Goal: Task Accomplishment & Management: Manage account settings

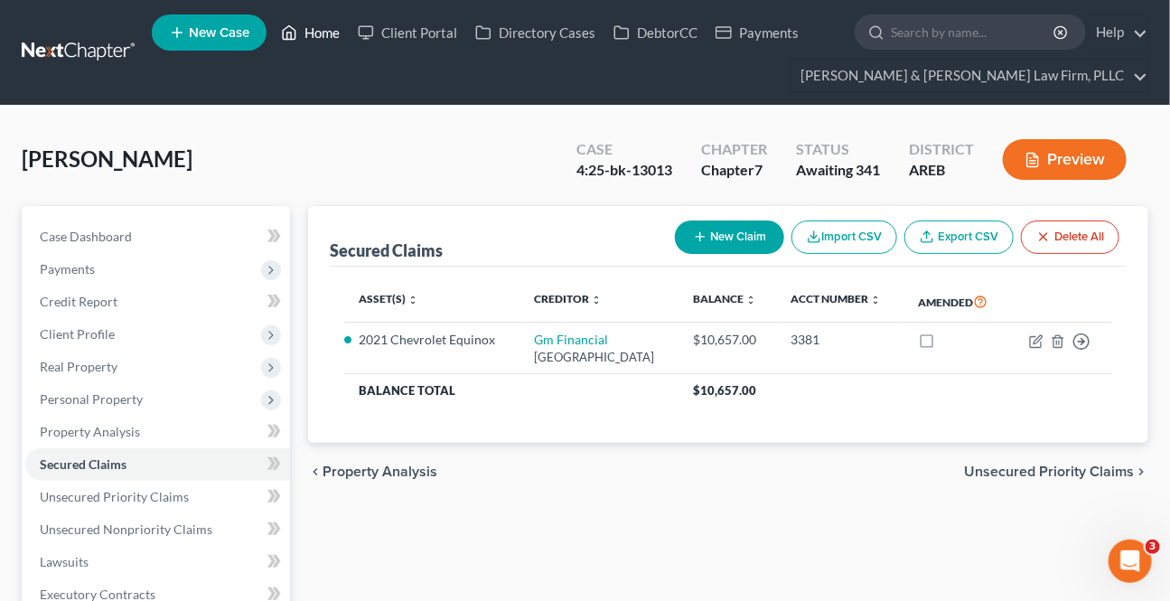
click at [284, 32] on icon at bounding box center [290, 33] width 13 height 14
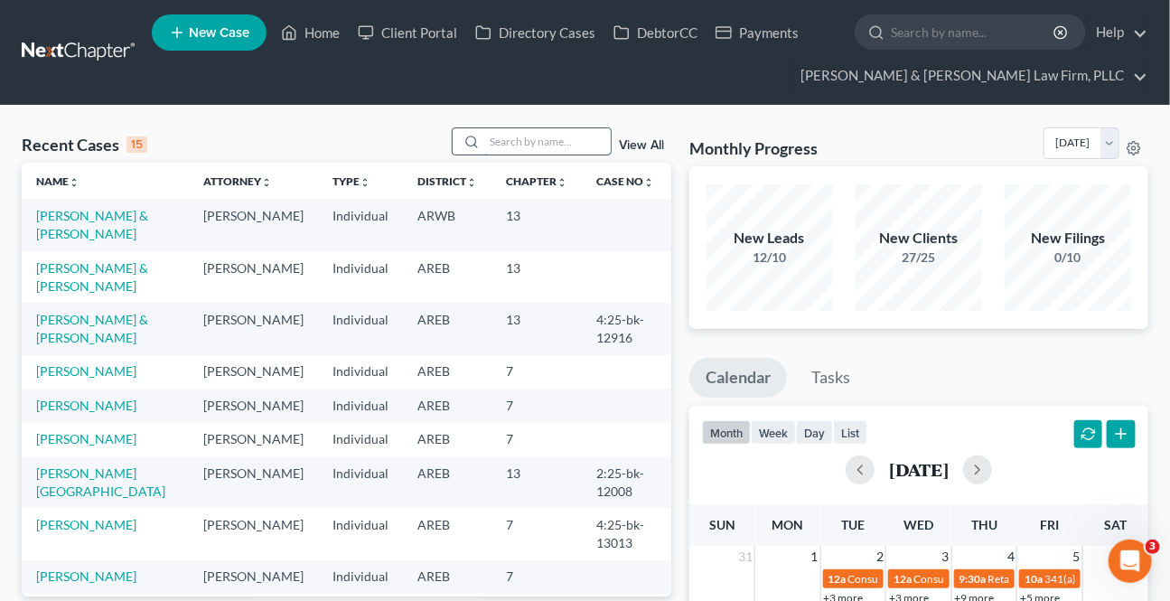
click at [521, 144] on input "search" at bounding box center [547, 141] width 126 height 26
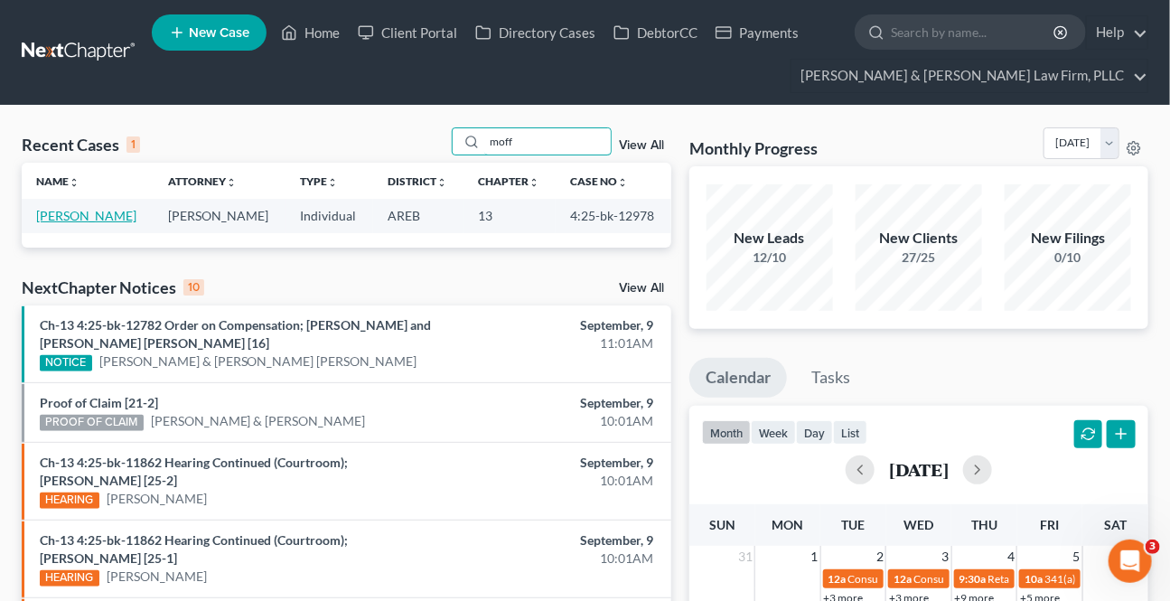
type input "moff"
click at [90, 220] on link "[PERSON_NAME]" at bounding box center [86, 215] width 100 height 15
select select "0"
select select "2"
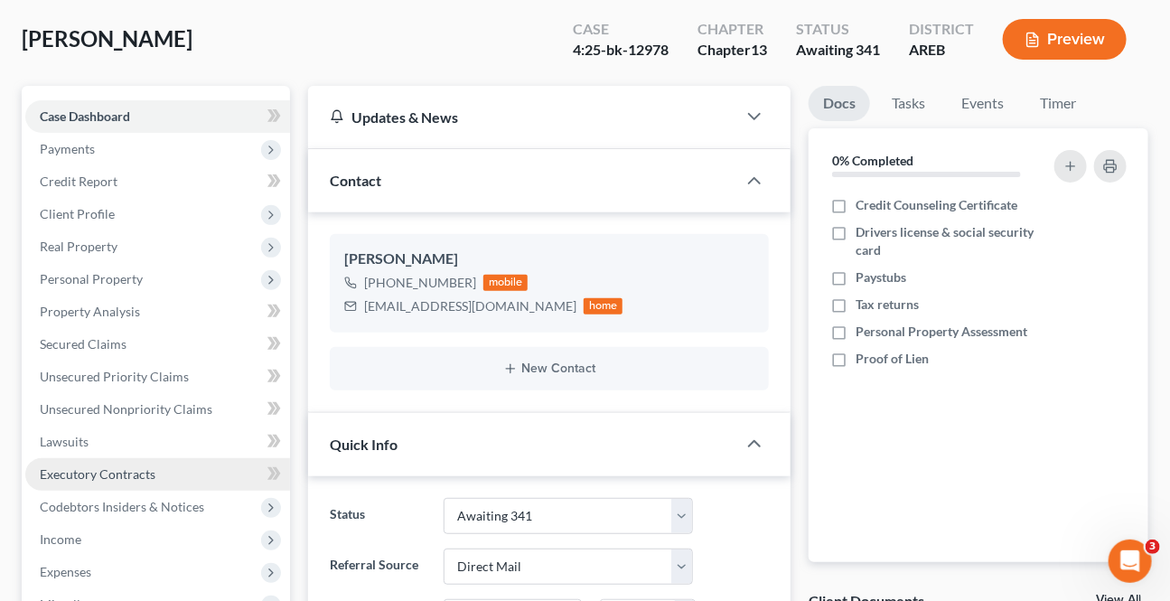
scroll to position [164, 0]
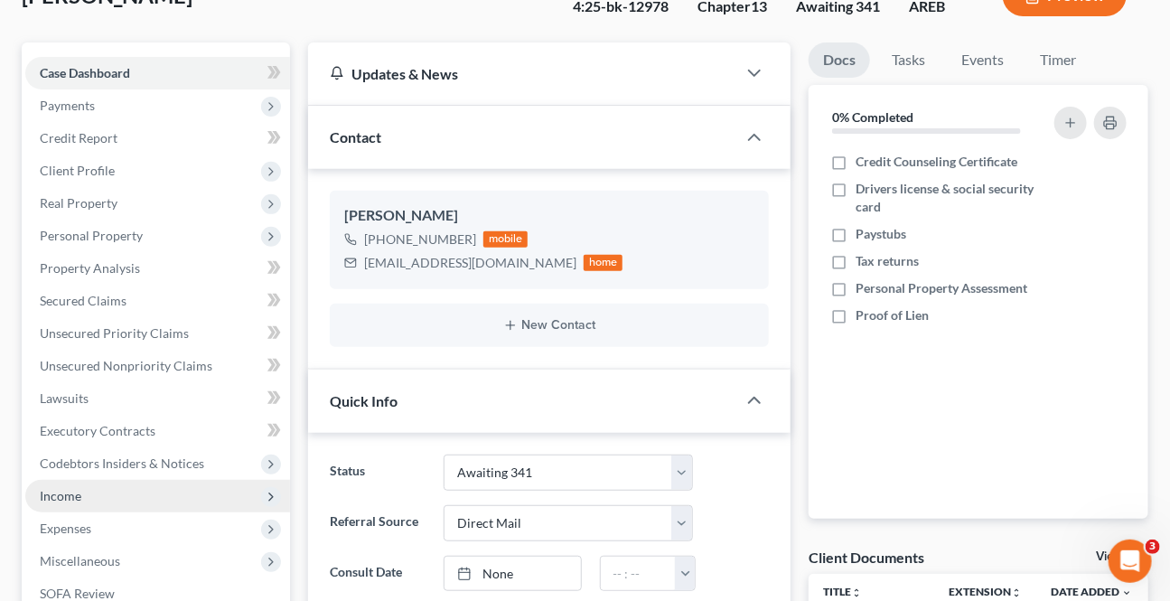
click at [76, 491] on span "Income" at bounding box center [61, 495] width 42 height 15
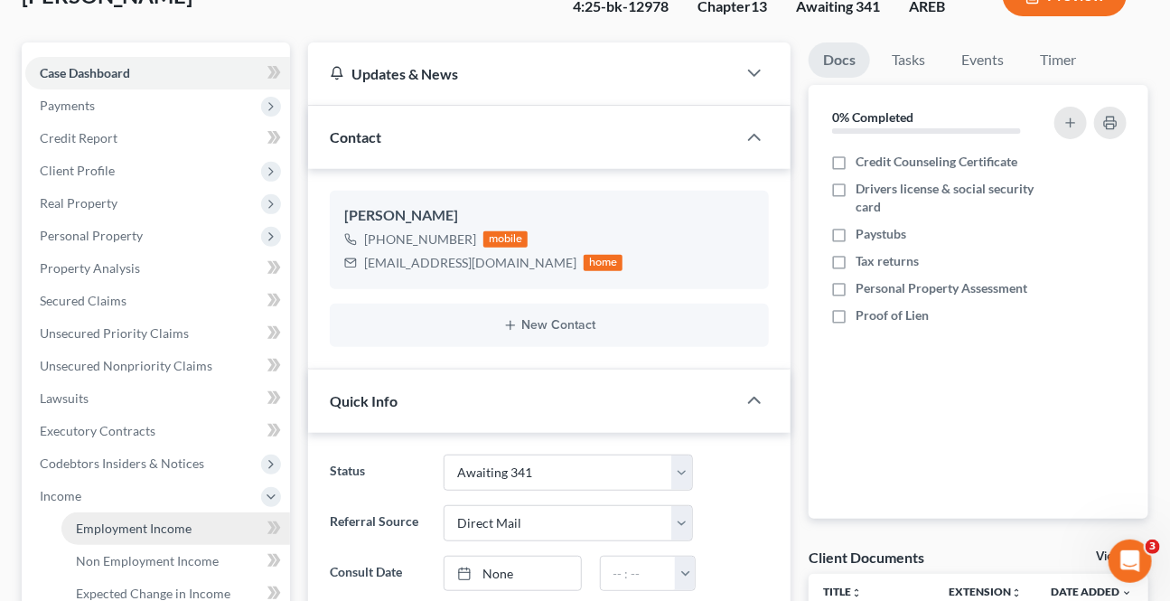
click at [128, 530] on span "Employment Income" at bounding box center [134, 527] width 116 height 15
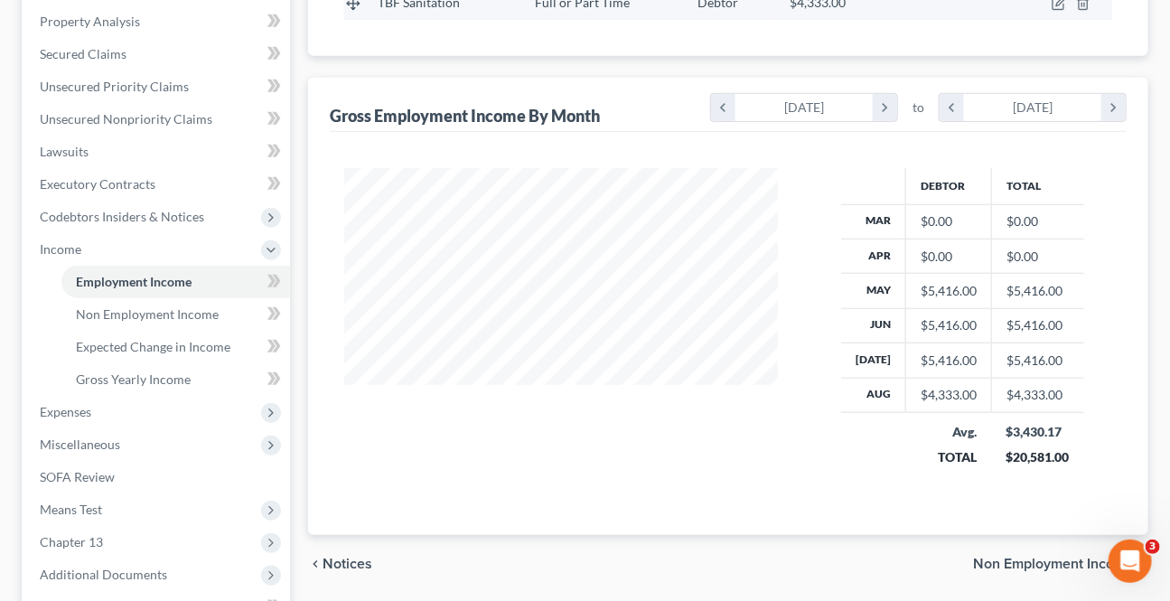
scroll to position [492, 0]
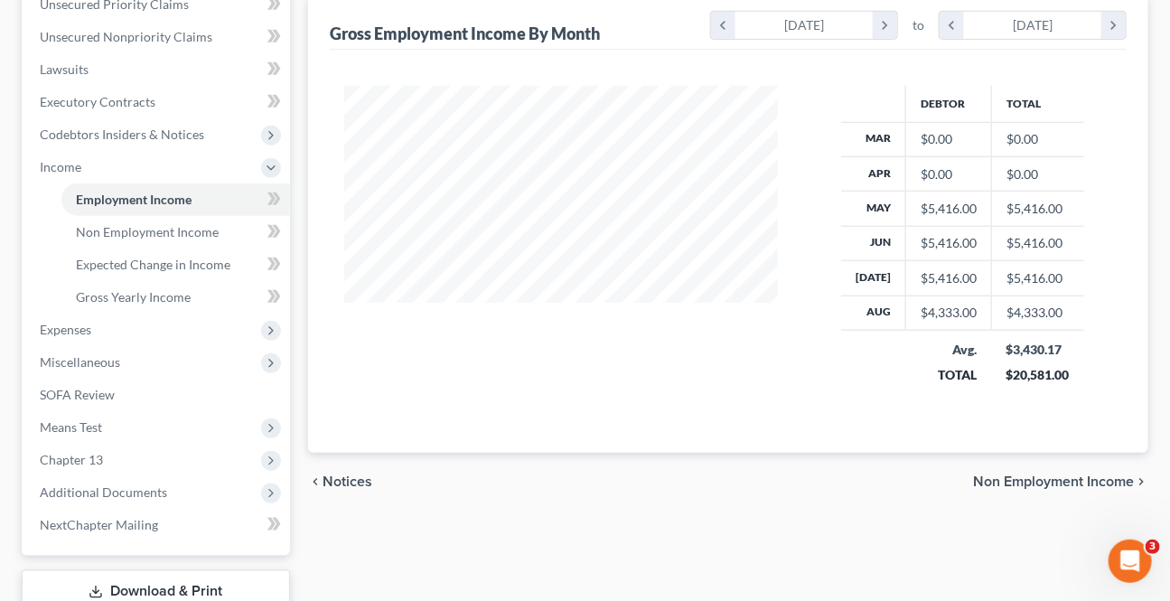
click at [987, 479] on span "Non Employment Income" at bounding box center [1053, 481] width 161 height 14
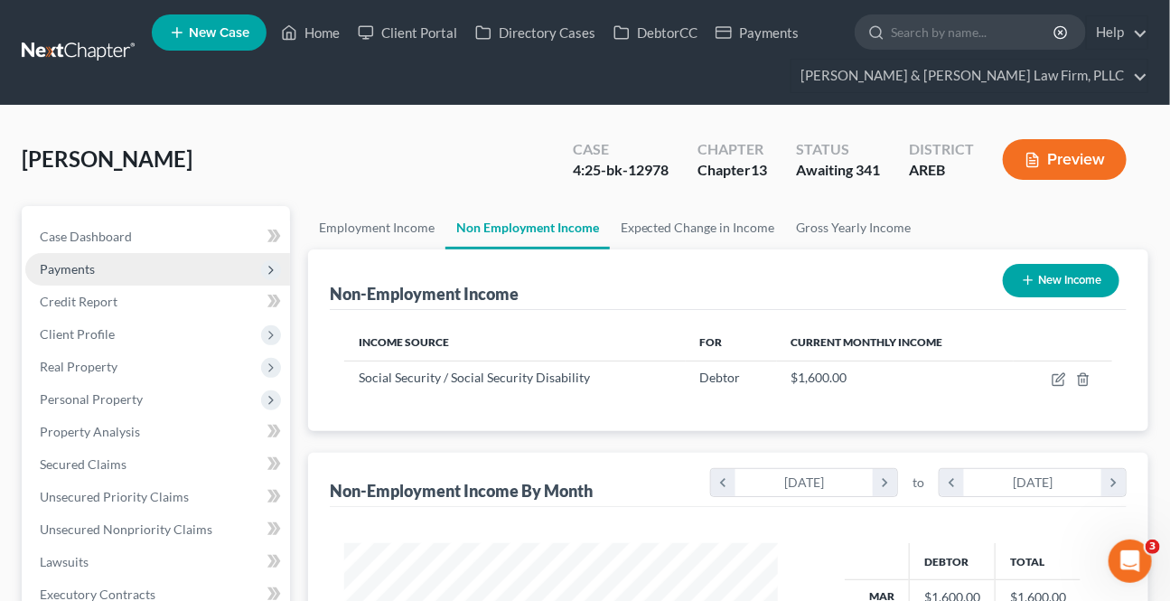
click at [72, 261] on span "Payments" at bounding box center [67, 268] width 55 height 15
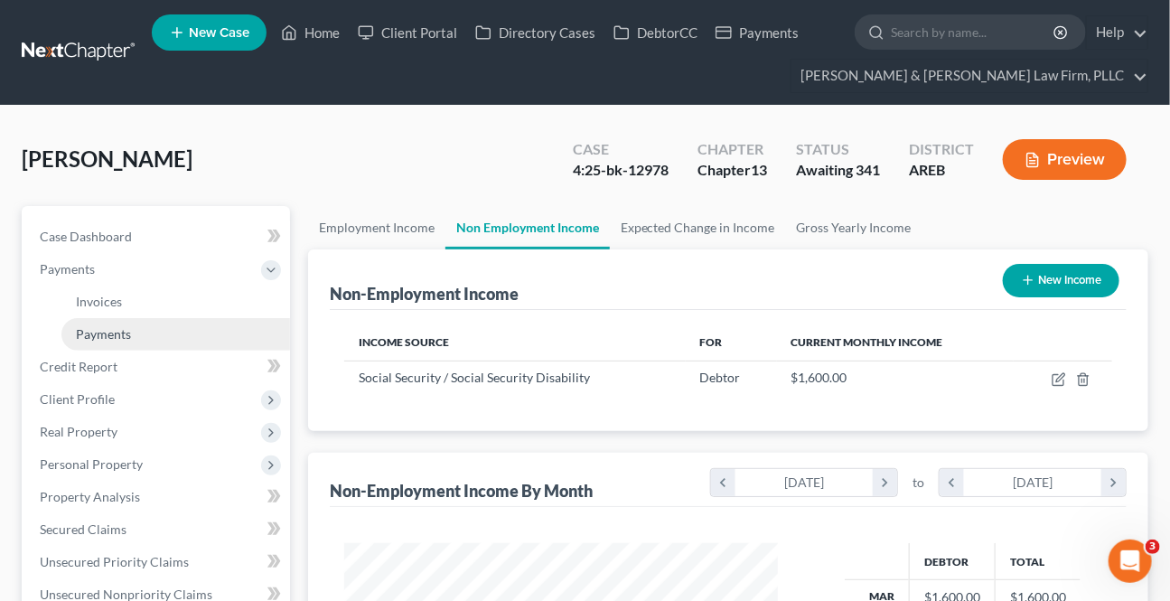
click at [104, 337] on span "Payments" at bounding box center [103, 333] width 55 height 15
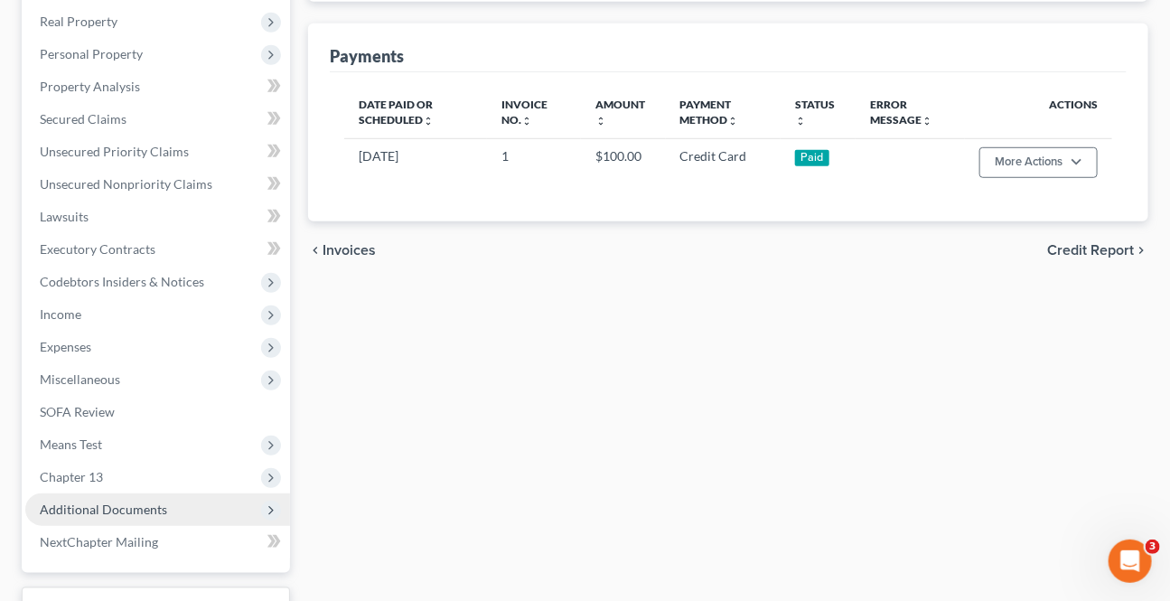
click at [74, 504] on span "Additional Documents" at bounding box center [103, 508] width 127 height 15
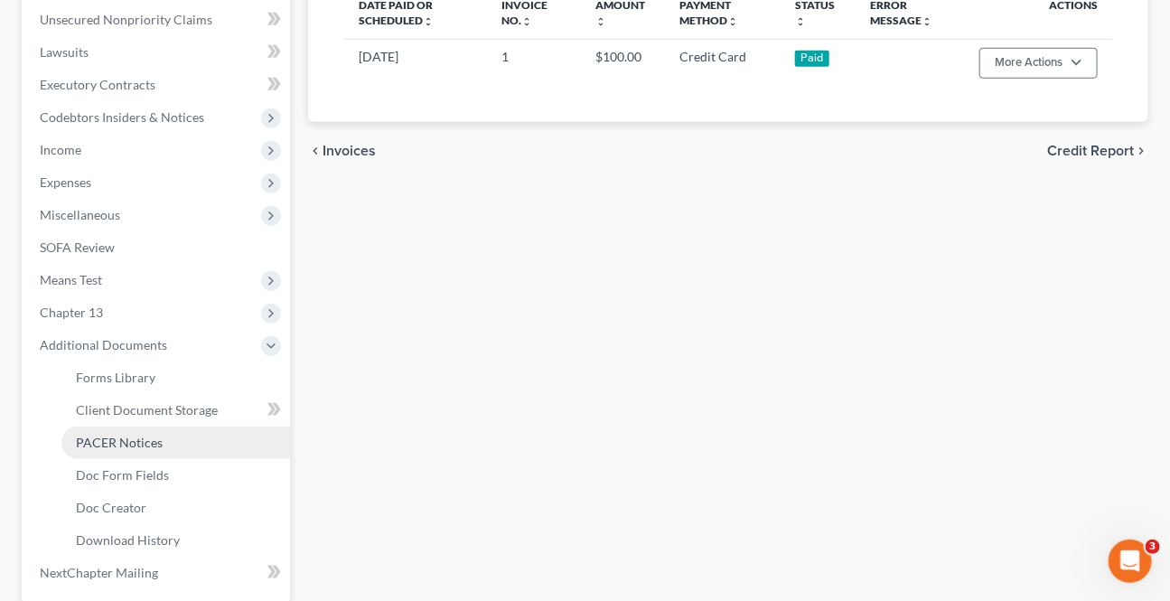
click at [90, 435] on span "PACER Notices" at bounding box center [119, 442] width 87 height 15
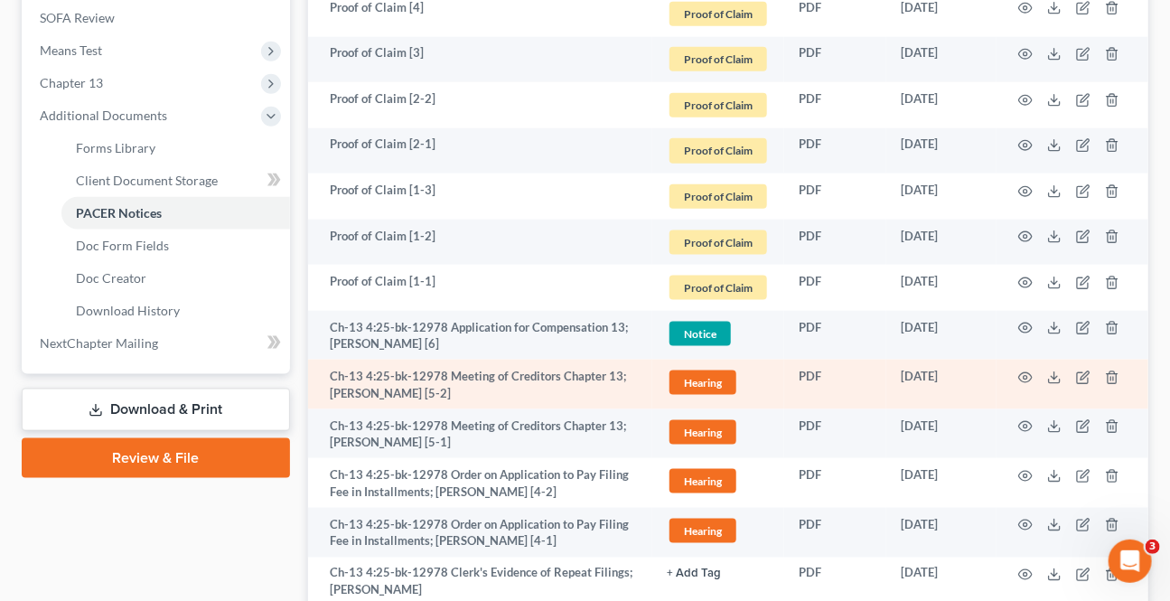
scroll to position [821, 0]
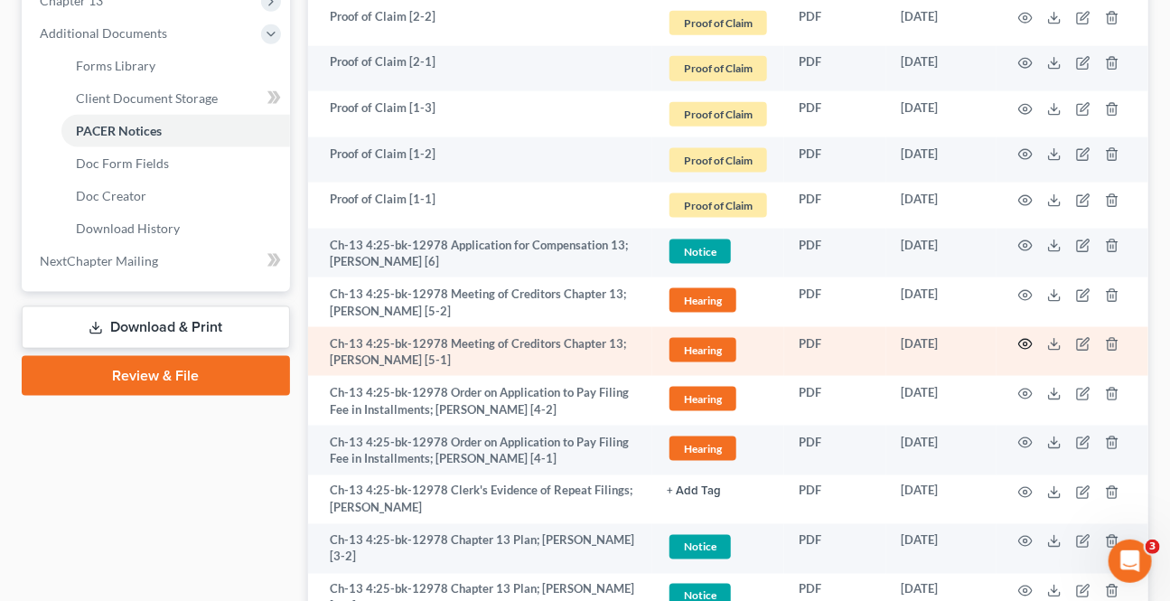
click at [1019, 338] on icon "button" at bounding box center [1025, 344] width 14 height 14
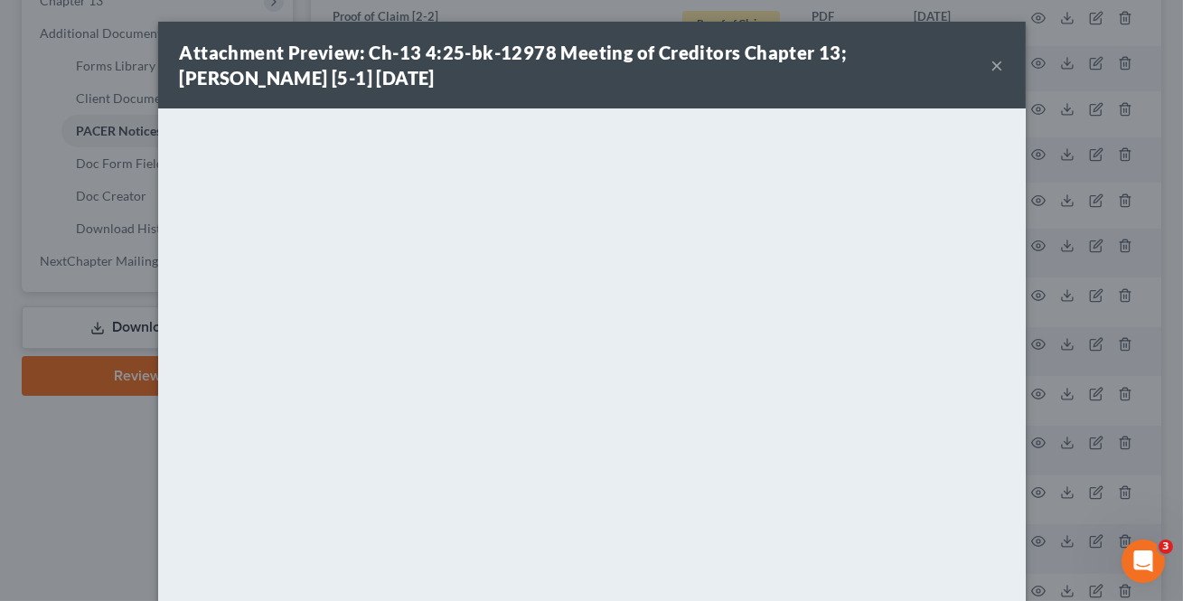
click at [991, 72] on button "×" at bounding box center [997, 65] width 13 height 22
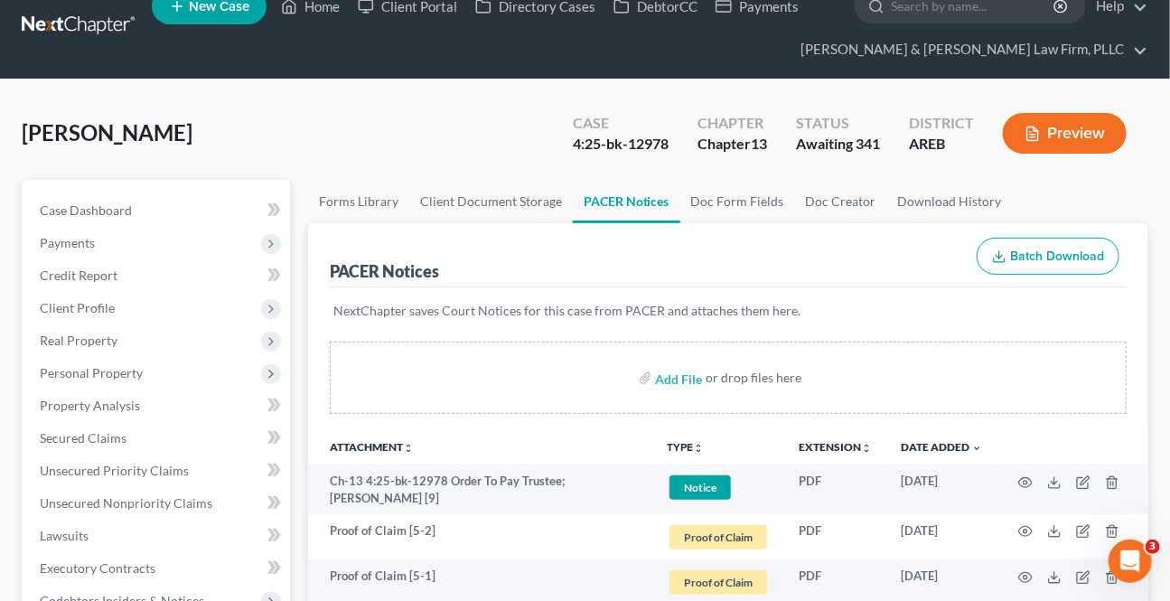
scroll to position [0, 0]
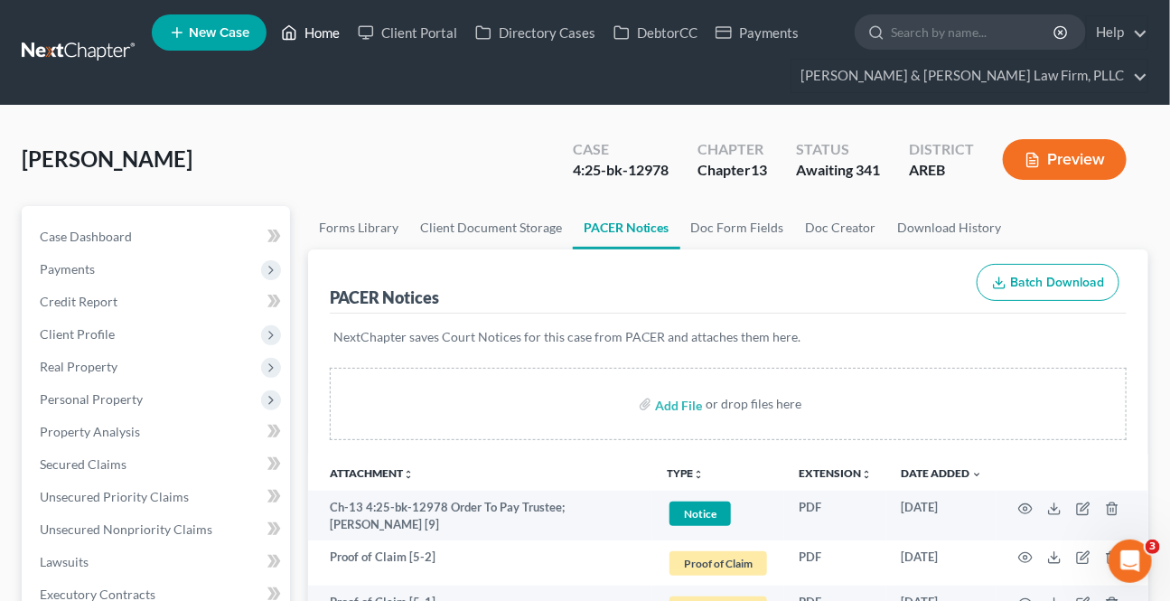
click at [277, 26] on link "Home" at bounding box center [310, 32] width 77 height 33
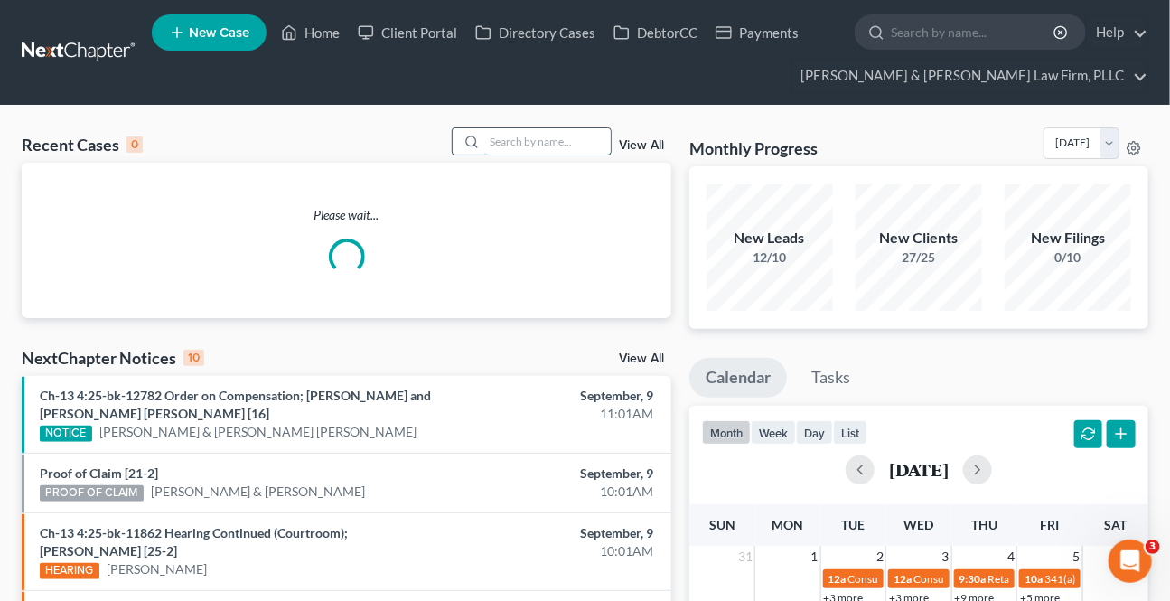
click at [519, 134] on input "search" at bounding box center [547, 141] width 126 height 26
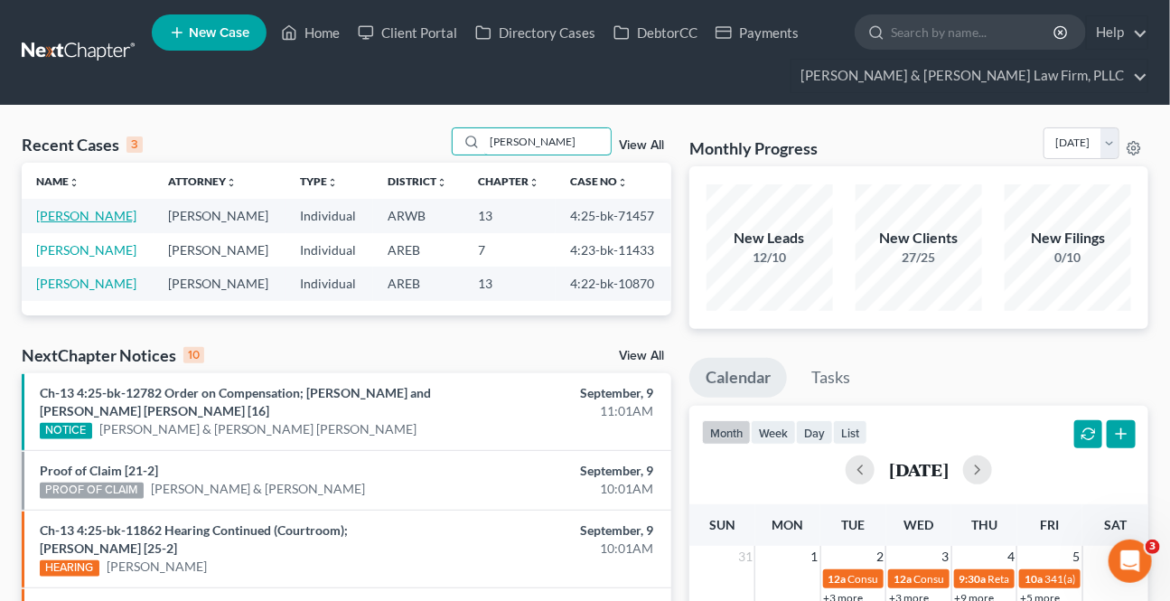
type input "[PERSON_NAME]"
click at [72, 218] on link "[PERSON_NAME]" at bounding box center [86, 215] width 100 height 15
select select "2"
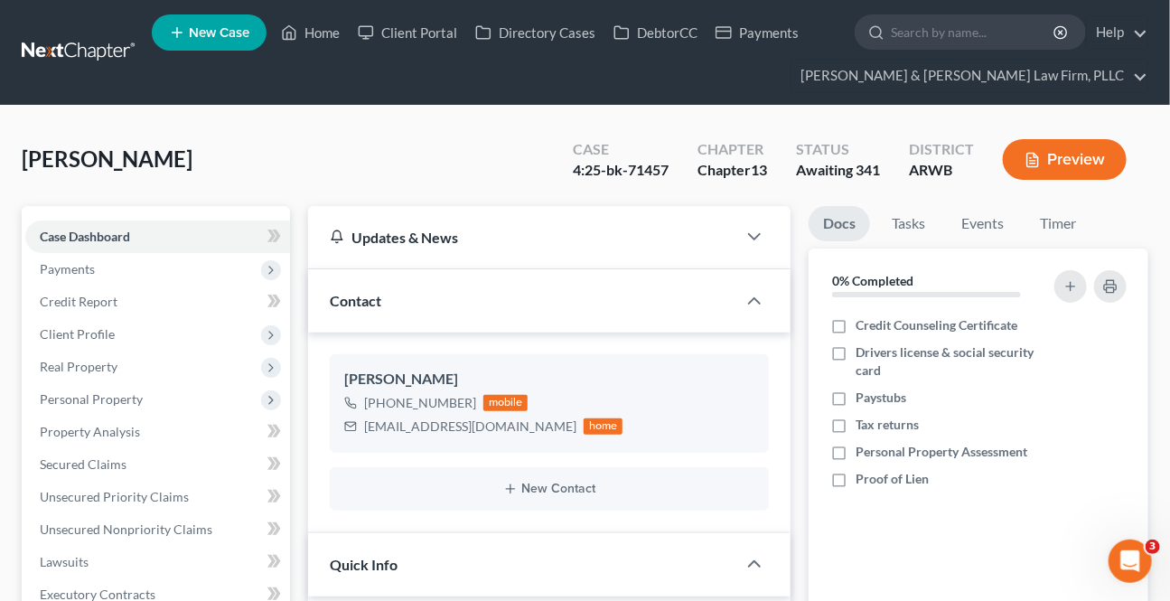
scroll to position [492, 0]
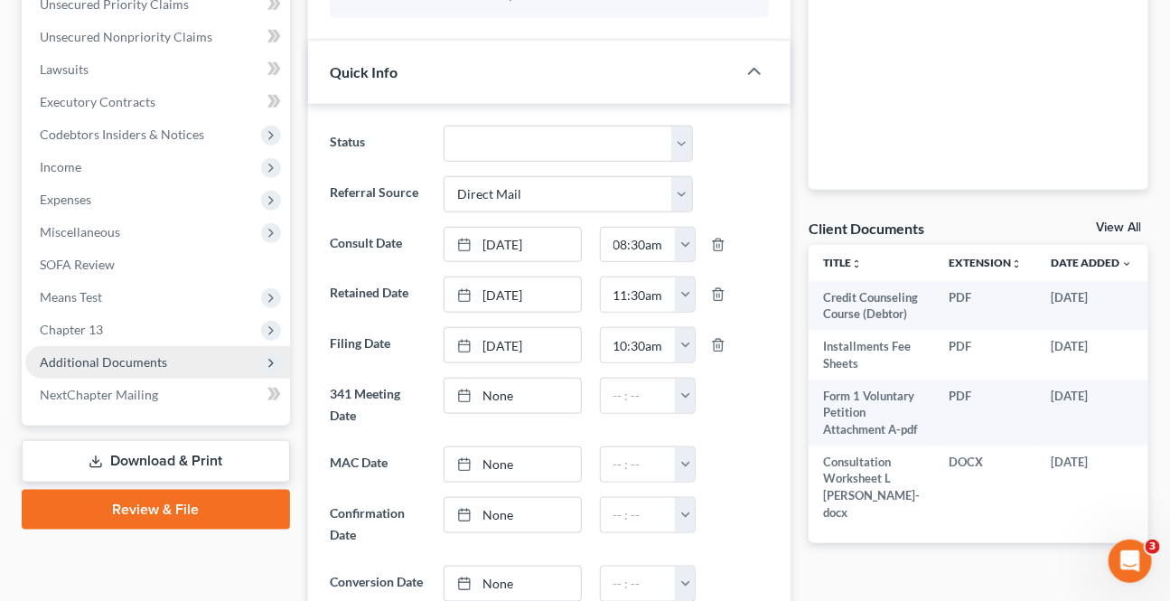
click at [123, 371] on span "Additional Documents" at bounding box center [157, 362] width 265 height 33
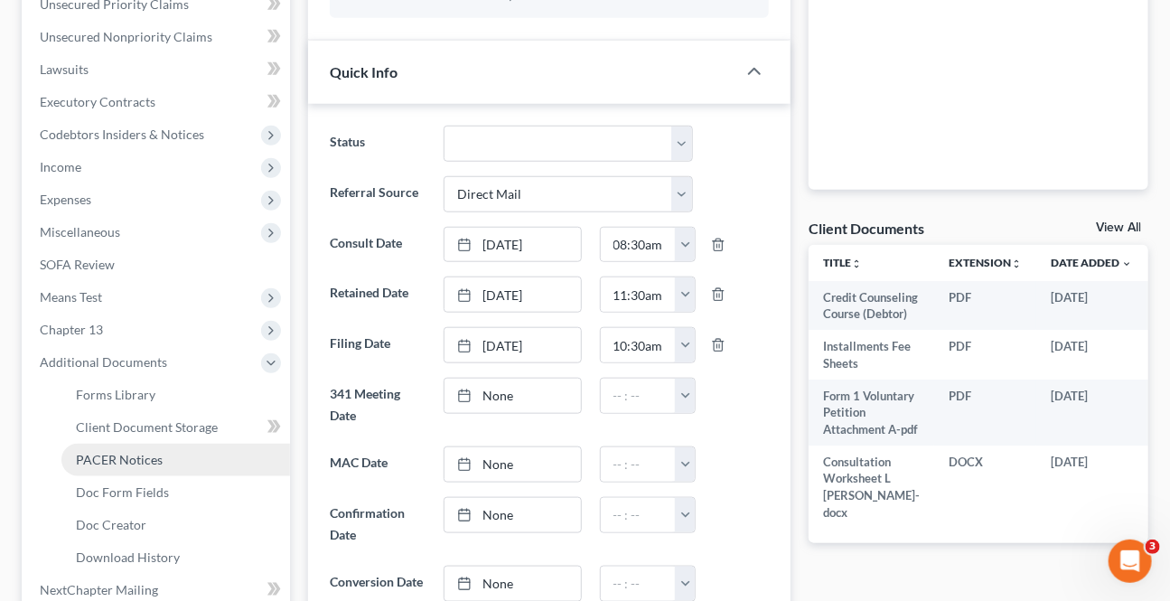
click at [98, 447] on link "PACER Notices" at bounding box center [175, 460] width 229 height 33
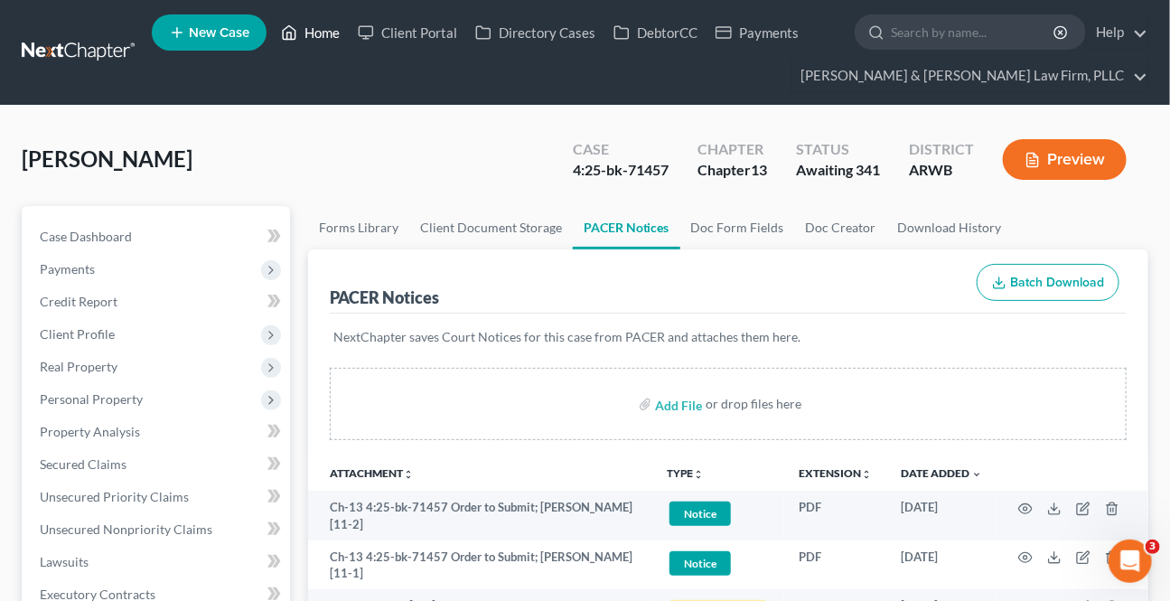
click at [297, 31] on icon at bounding box center [289, 33] width 16 height 22
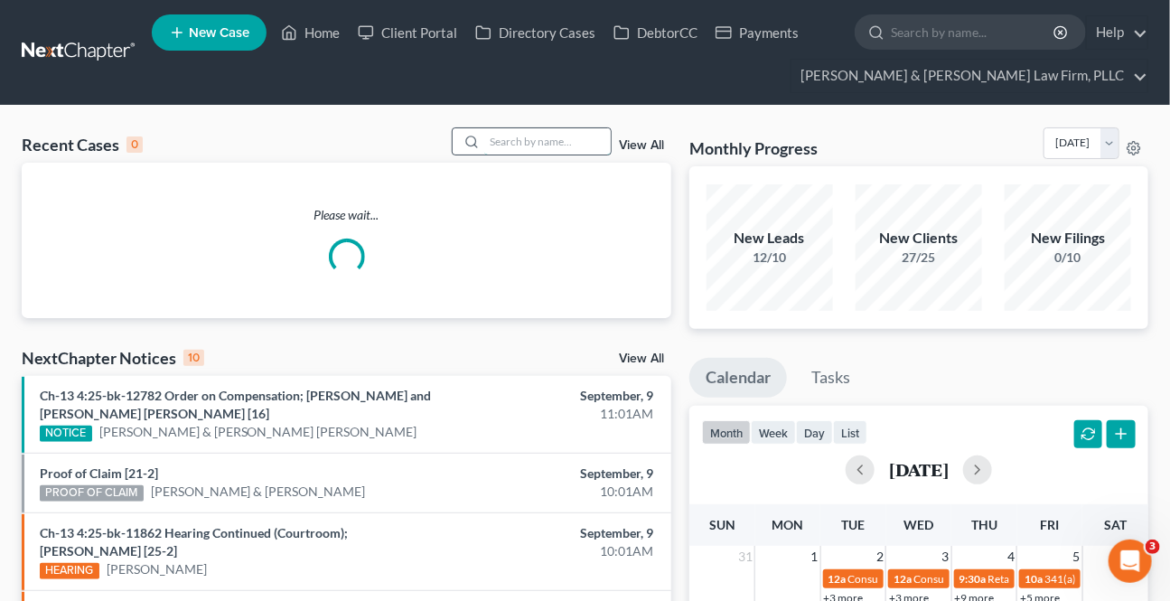
click at [549, 145] on input "search" at bounding box center [547, 141] width 126 height 26
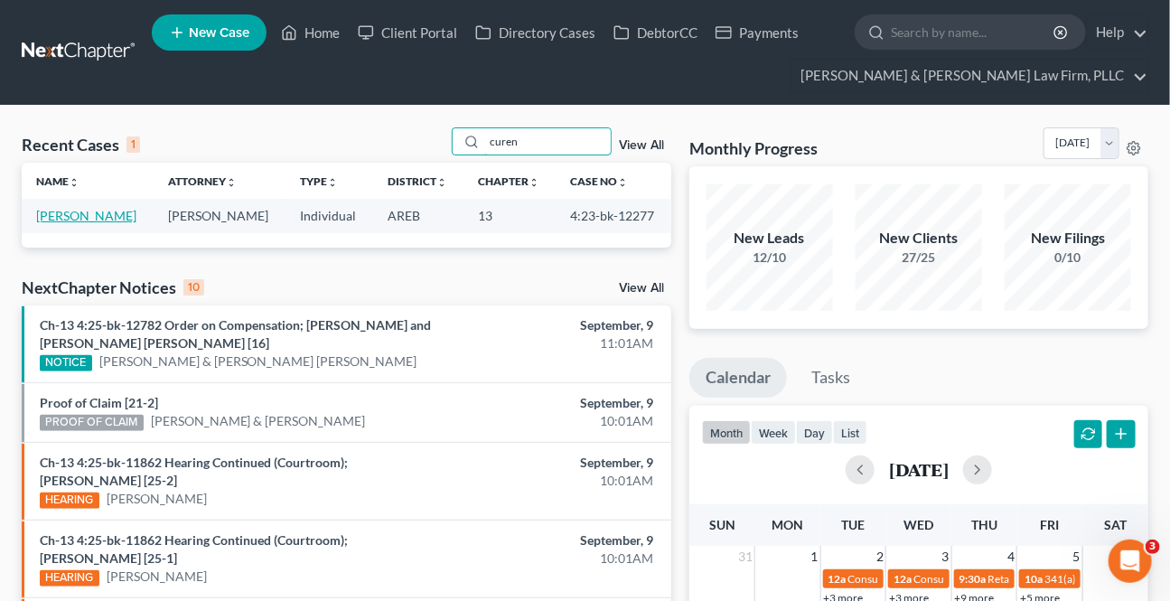
type input "curen"
click at [76, 223] on link "[PERSON_NAME]" at bounding box center [86, 215] width 100 height 15
select select "2"
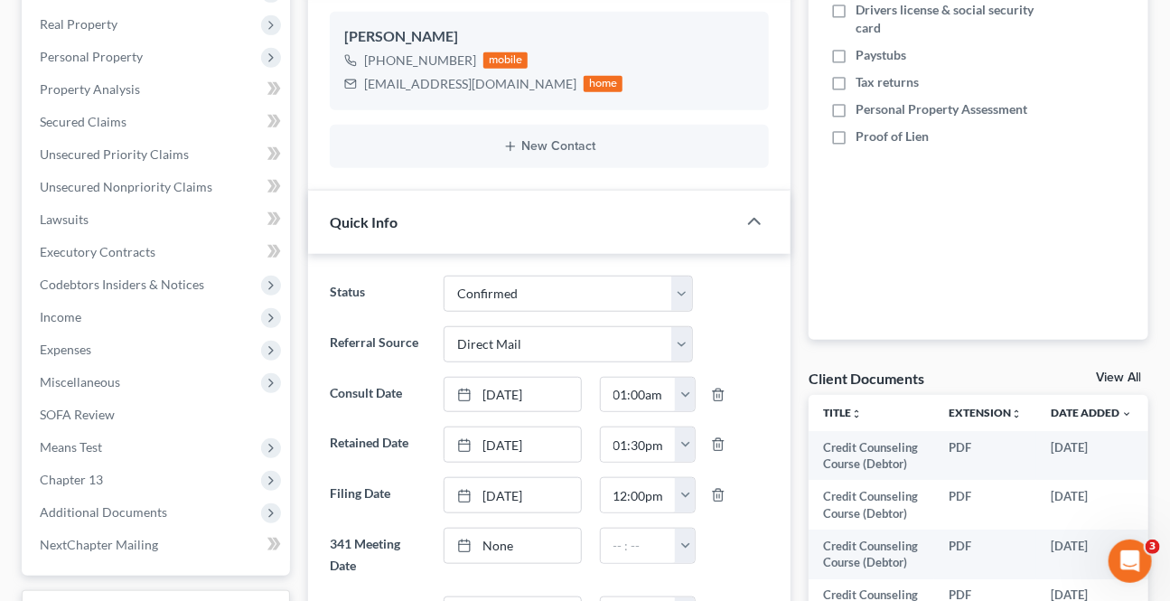
scroll to position [575, 0]
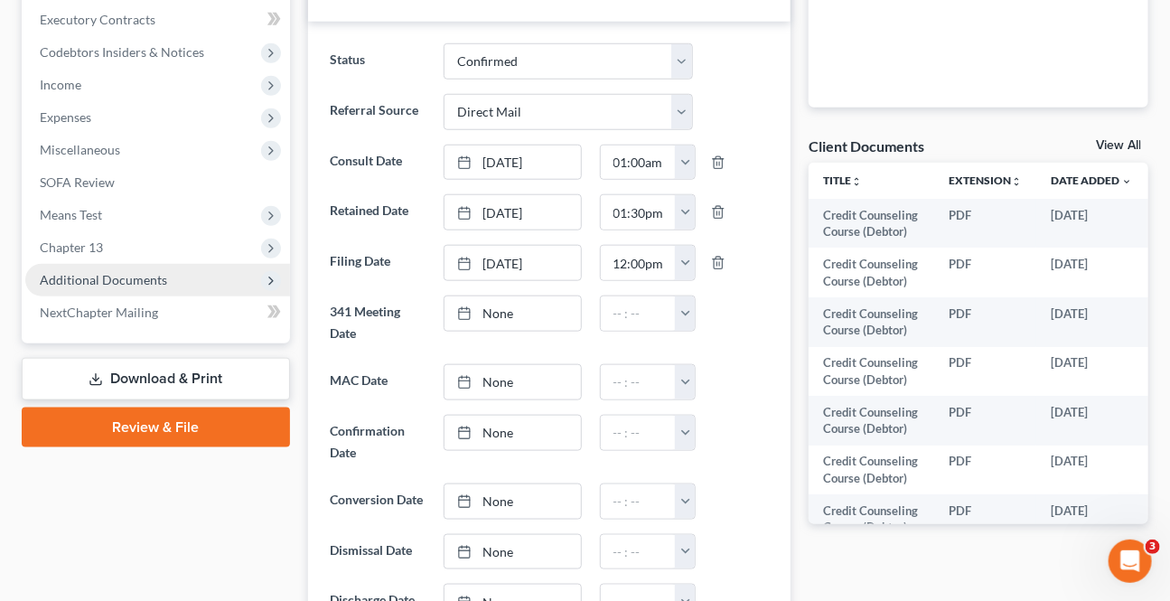
click at [65, 280] on span "Additional Documents" at bounding box center [103, 279] width 127 height 15
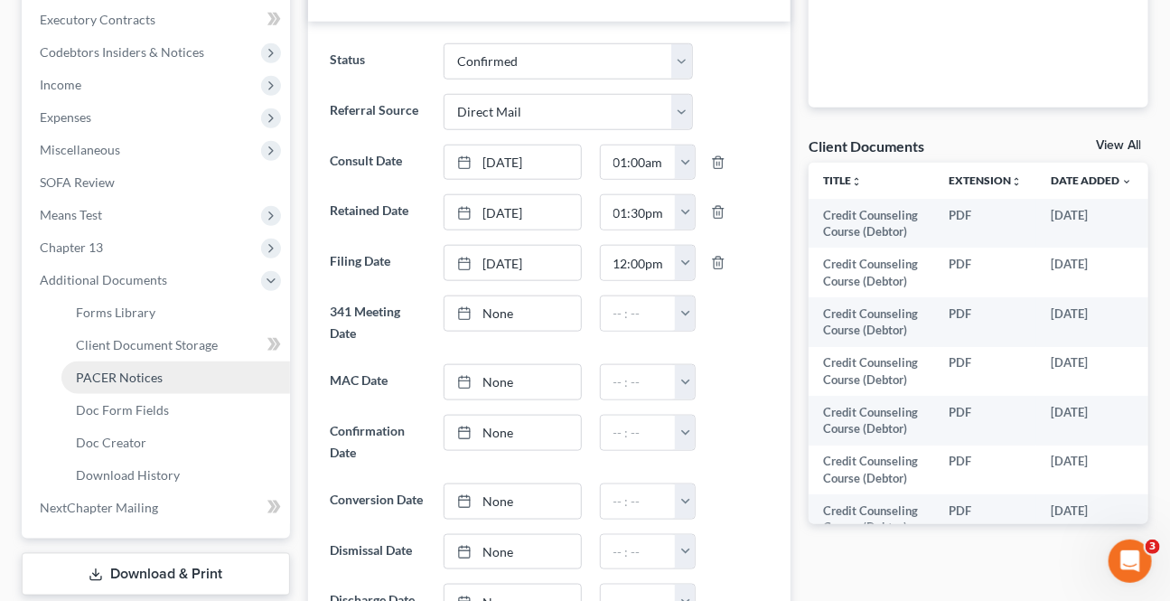
click at [112, 370] on span "PACER Notices" at bounding box center [119, 377] width 87 height 15
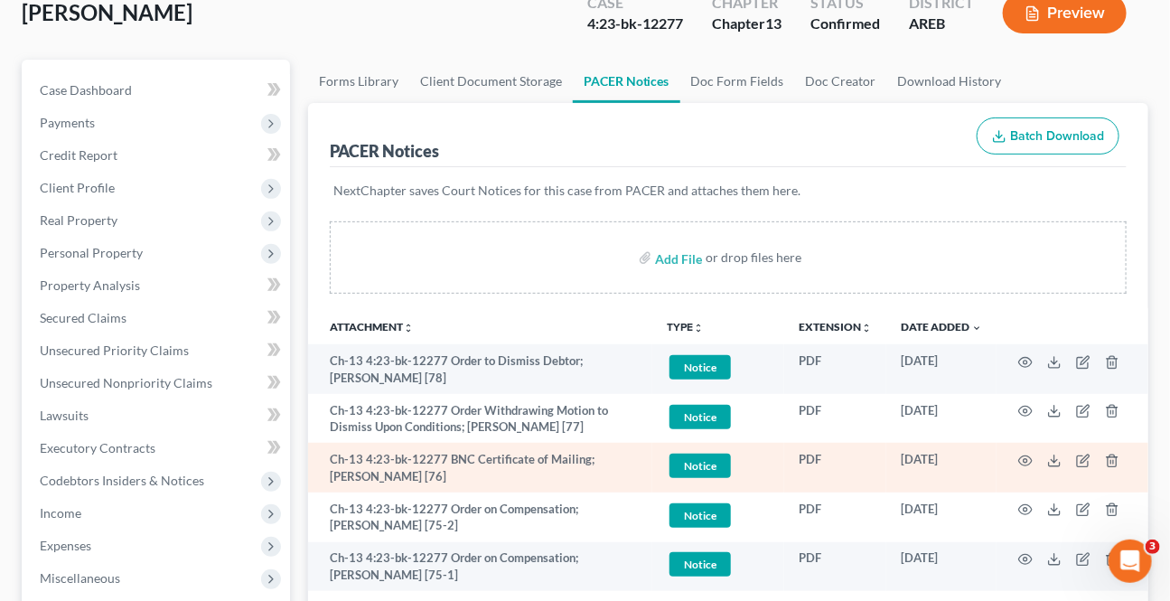
scroll to position [164, 0]
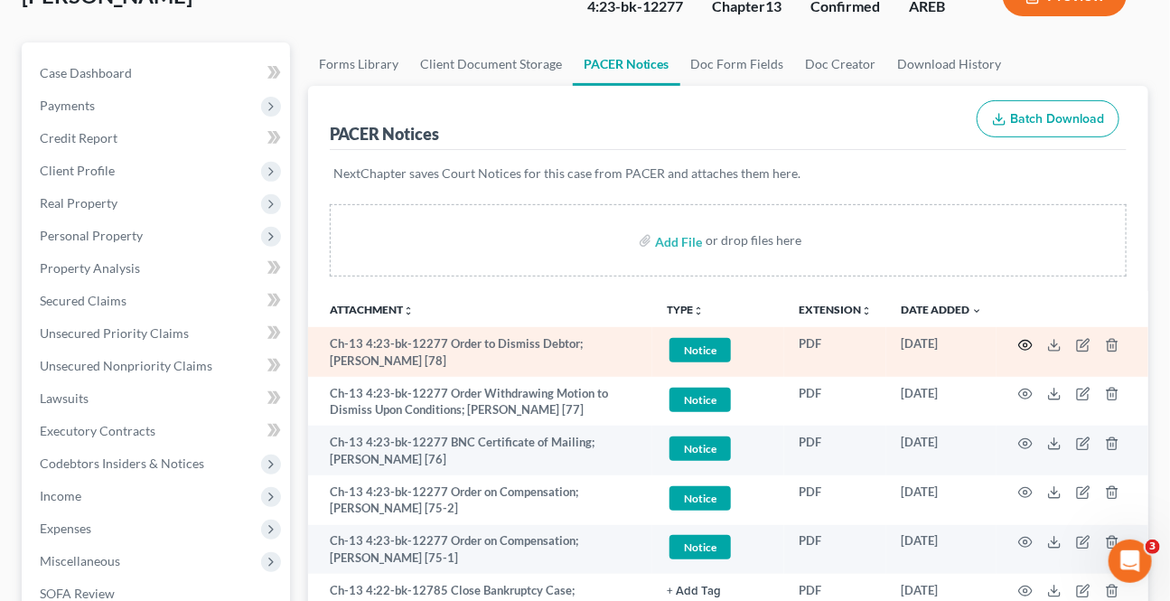
click at [1023, 343] on icon "button" at bounding box center [1025, 345] width 14 height 14
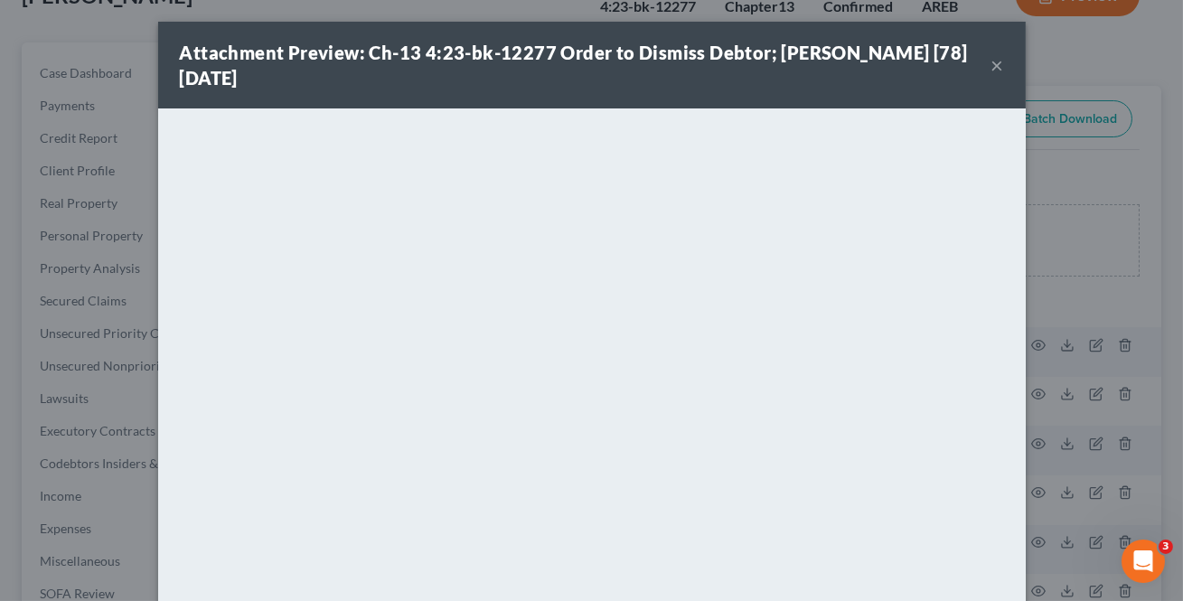
click at [992, 71] on button "×" at bounding box center [997, 65] width 13 height 22
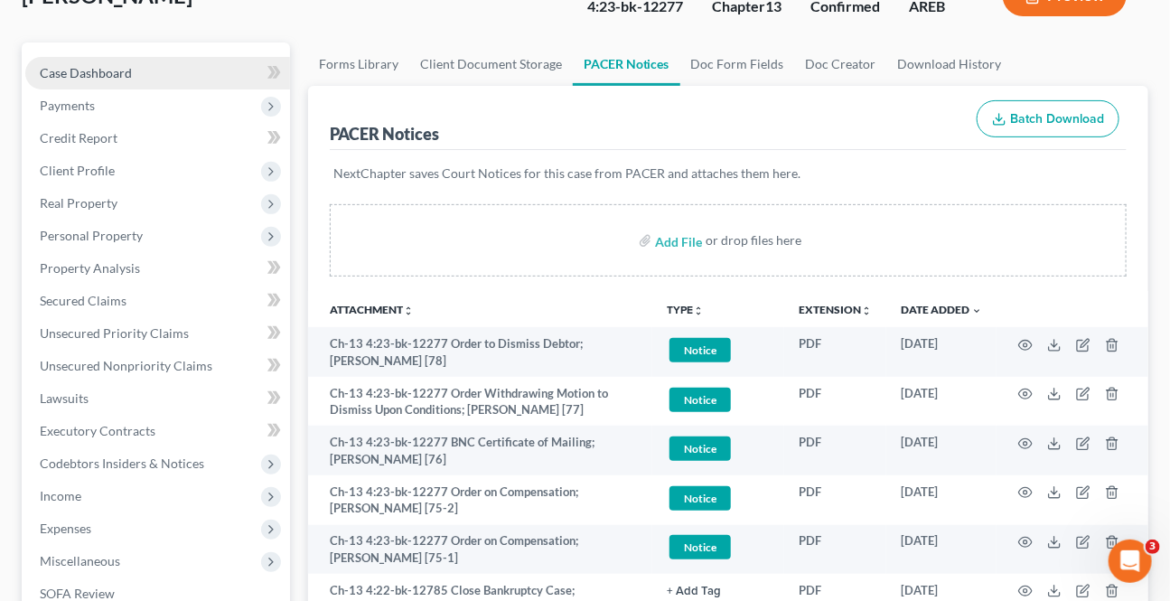
click at [122, 66] on span "Case Dashboard" at bounding box center [86, 72] width 92 height 15
select select "2"
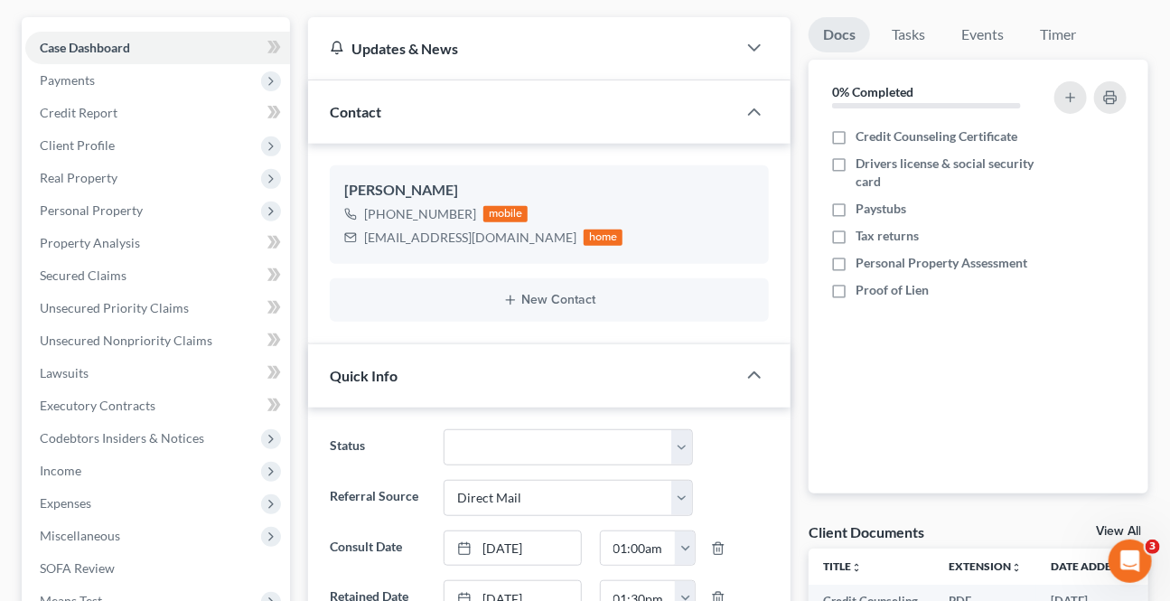
scroll to position [246, 0]
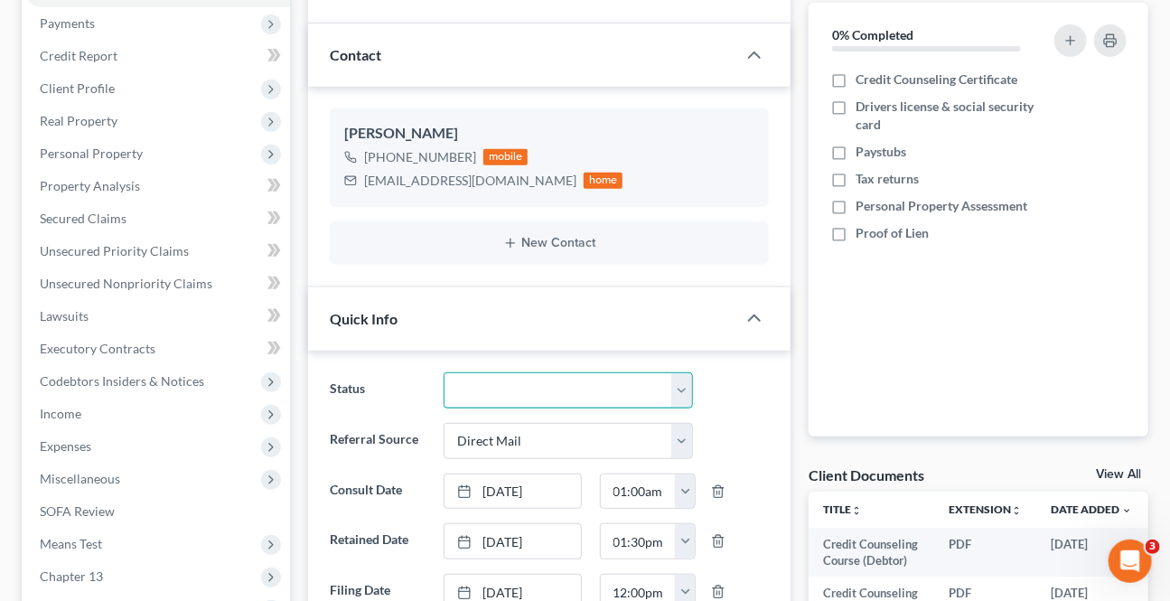
click at [516, 381] on select "Awaiting 341 Chapter 7 - Attended Meeting Confirmed Discharged Dismissed New Co…" at bounding box center [568, 390] width 248 height 36
select select "4"
click at [444, 372] on select "Awaiting 341 Chapter 7 - Attended Meeting Confirmed Discharged Dismissed New Co…" at bounding box center [568, 390] width 248 height 36
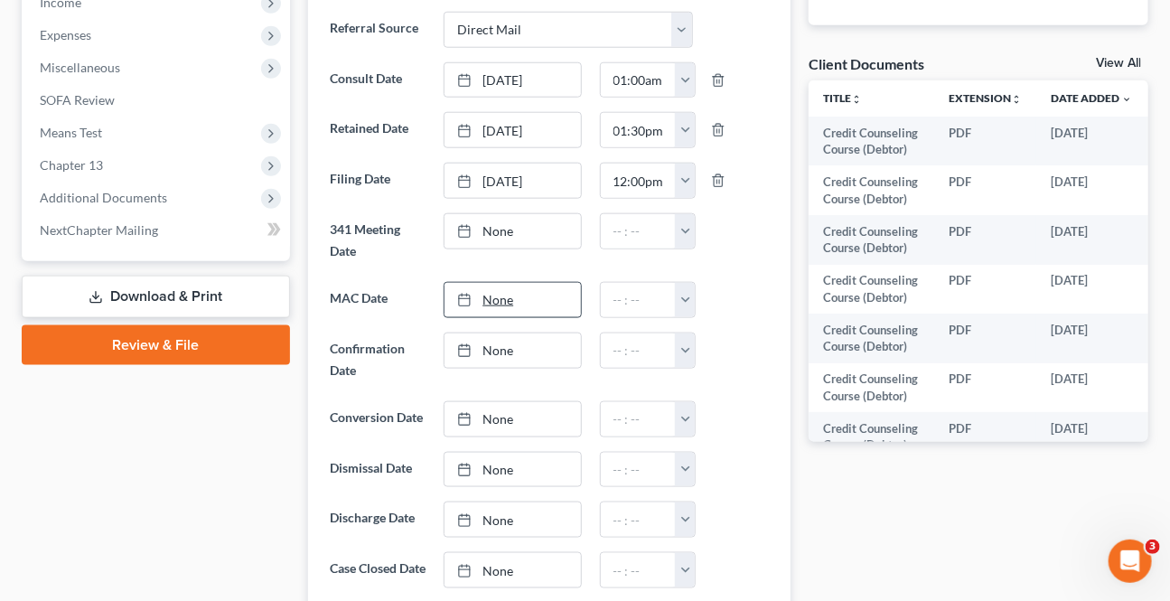
scroll to position [739, 0]
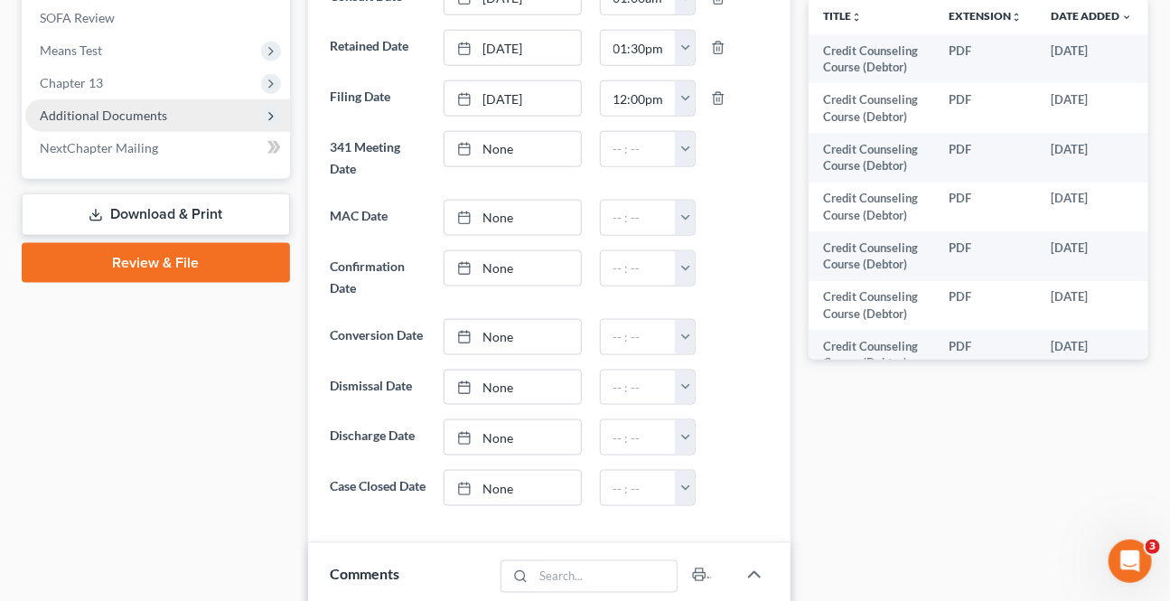
click at [146, 117] on span "Additional Documents" at bounding box center [103, 115] width 127 height 15
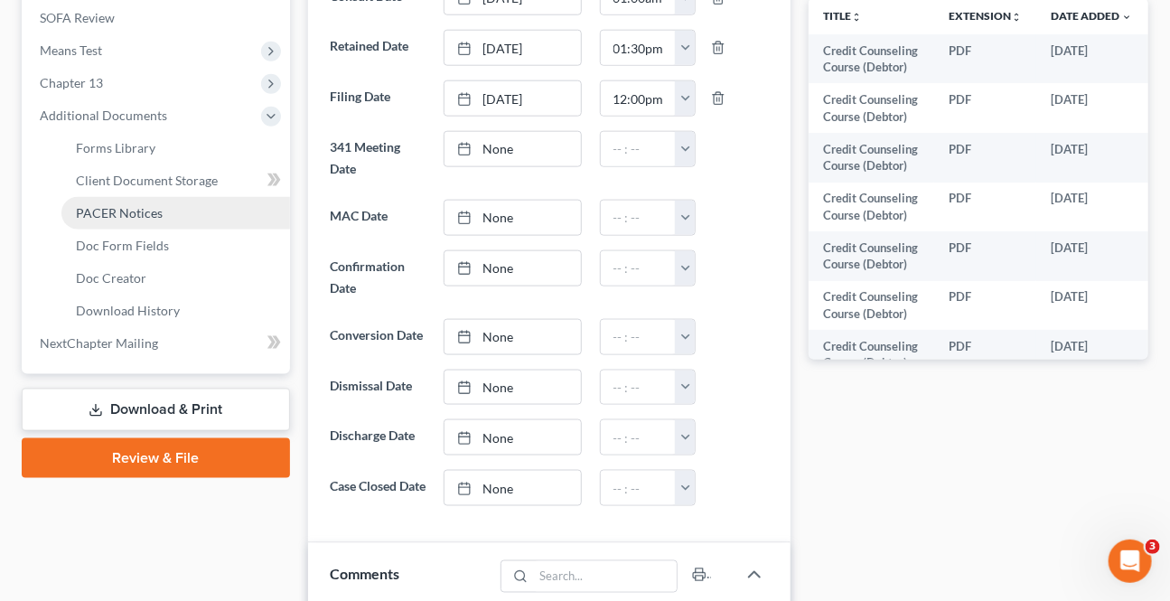
click at [114, 214] on span "PACER Notices" at bounding box center [119, 212] width 87 height 15
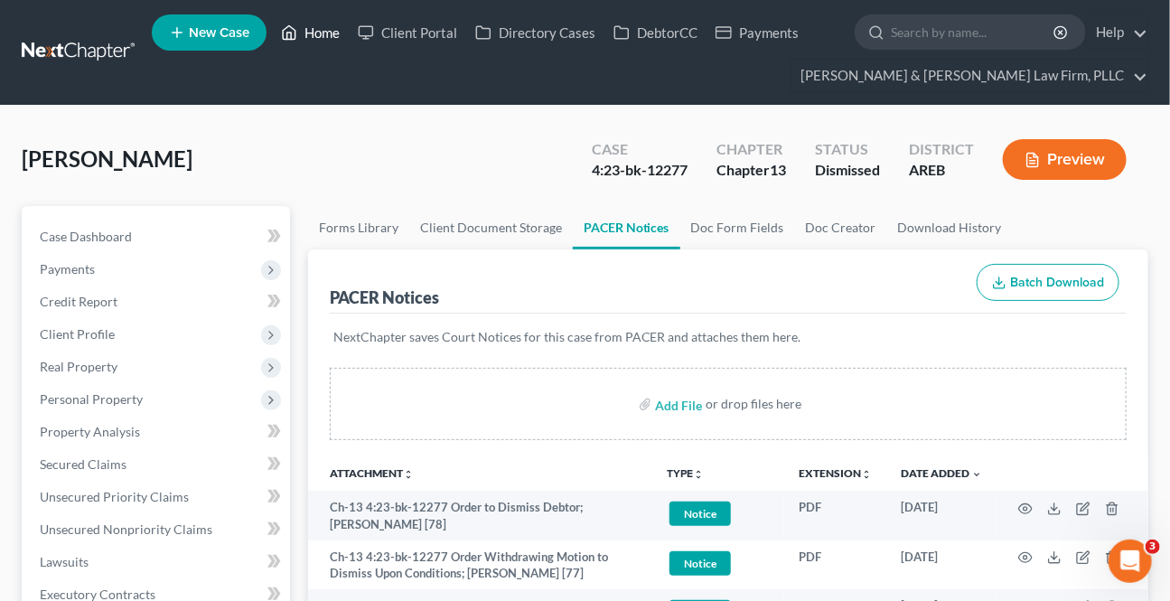
drag, startPoint x: 319, startPoint y: 24, endPoint x: 156, endPoint y: 49, distance: 164.4
click at [319, 23] on link "Home" at bounding box center [310, 32] width 77 height 33
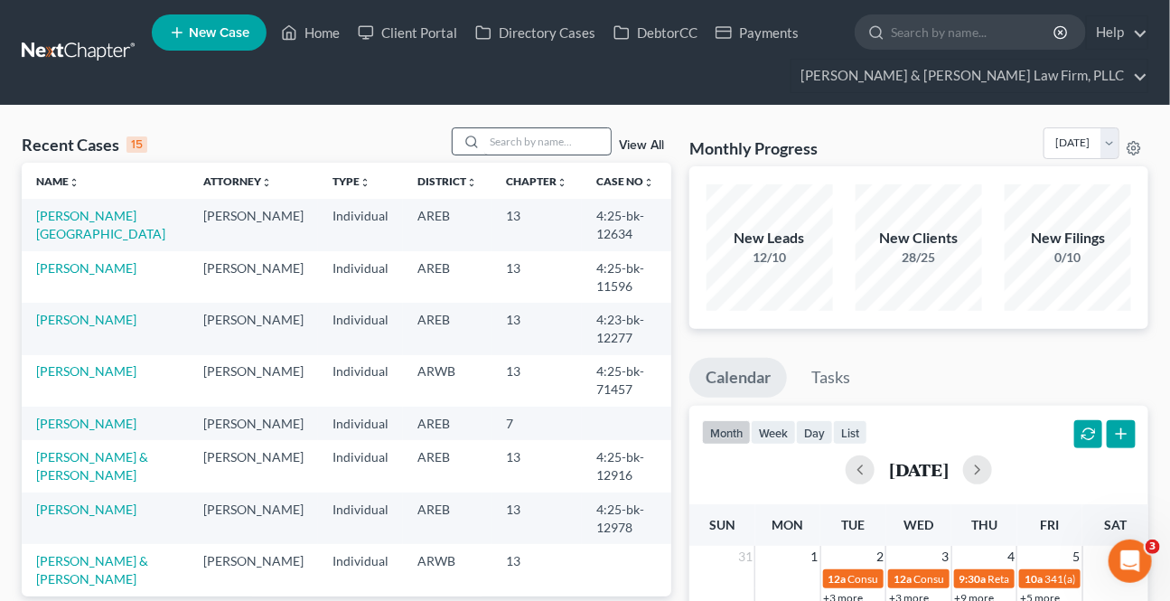
drag, startPoint x: 477, startPoint y: 156, endPoint x: 484, endPoint y: 150, distance: 9.6
click at [482, 153] on div "Recent Cases 15 View All" at bounding box center [347, 144] width 650 height 35
click at [488, 148] on input "search" at bounding box center [547, 141] width 126 height 26
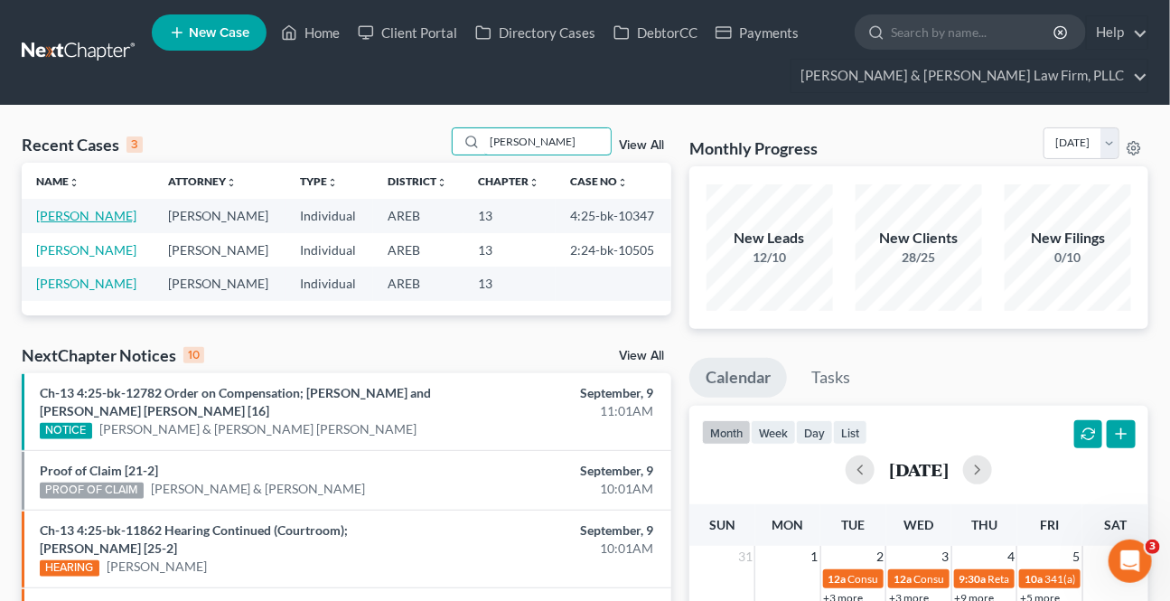
type input "[PERSON_NAME]"
click at [89, 218] on link "[PERSON_NAME]" at bounding box center [86, 215] width 100 height 15
select select "3"
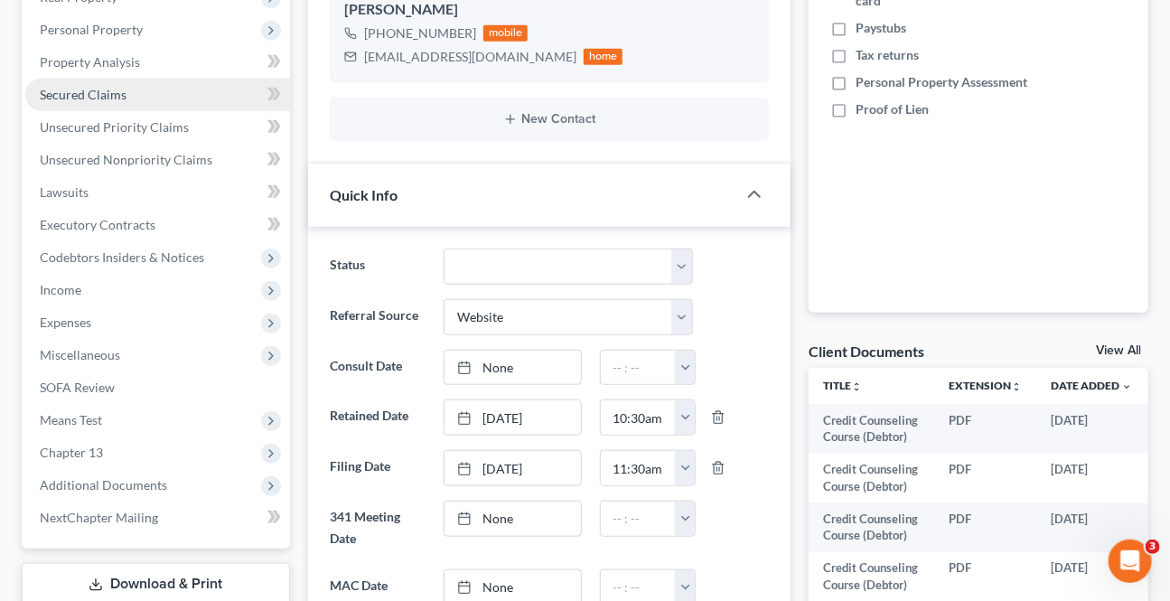
scroll to position [410, 0]
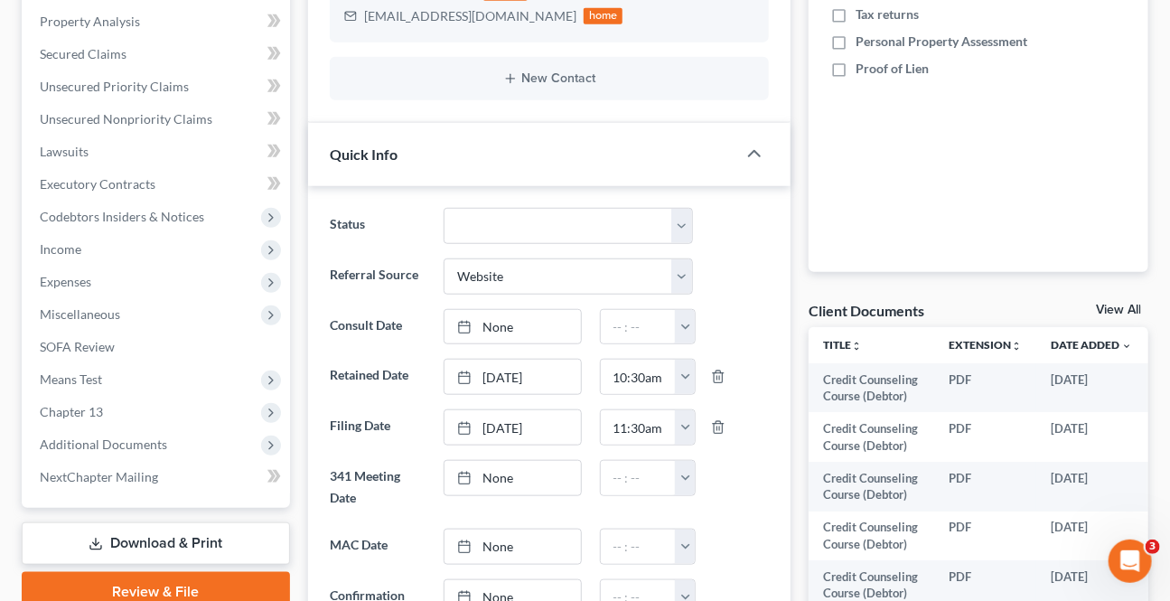
drag, startPoint x: 128, startPoint y: 442, endPoint x: 120, endPoint y: 523, distance: 81.7
click at [128, 442] on span "Additional Documents" at bounding box center [103, 443] width 127 height 15
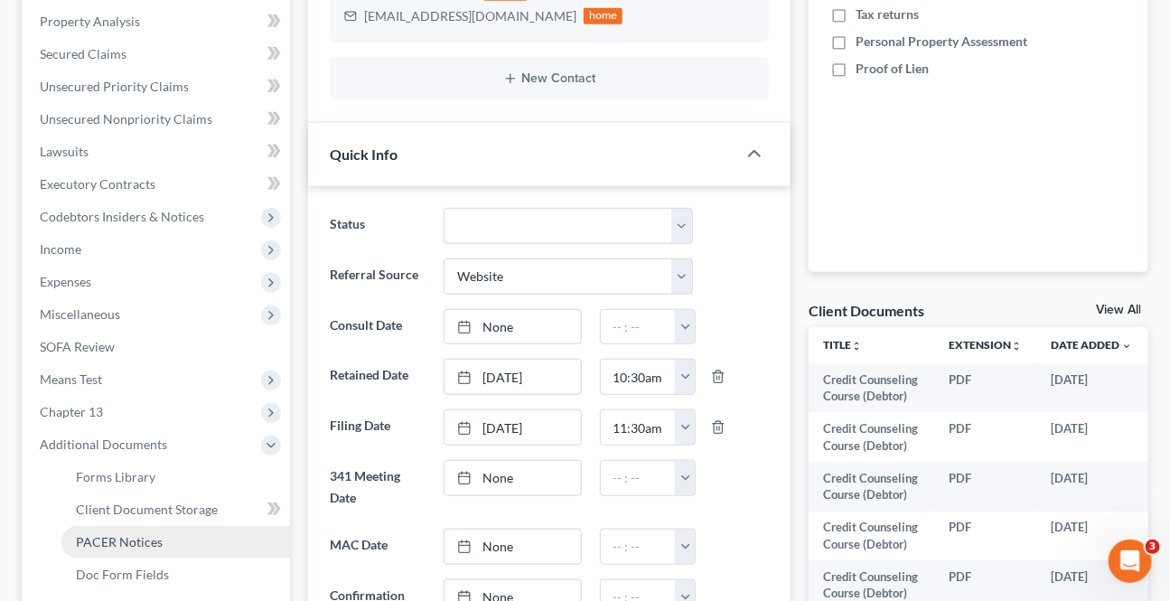
click at [108, 539] on span "PACER Notices" at bounding box center [119, 541] width 87 height 15
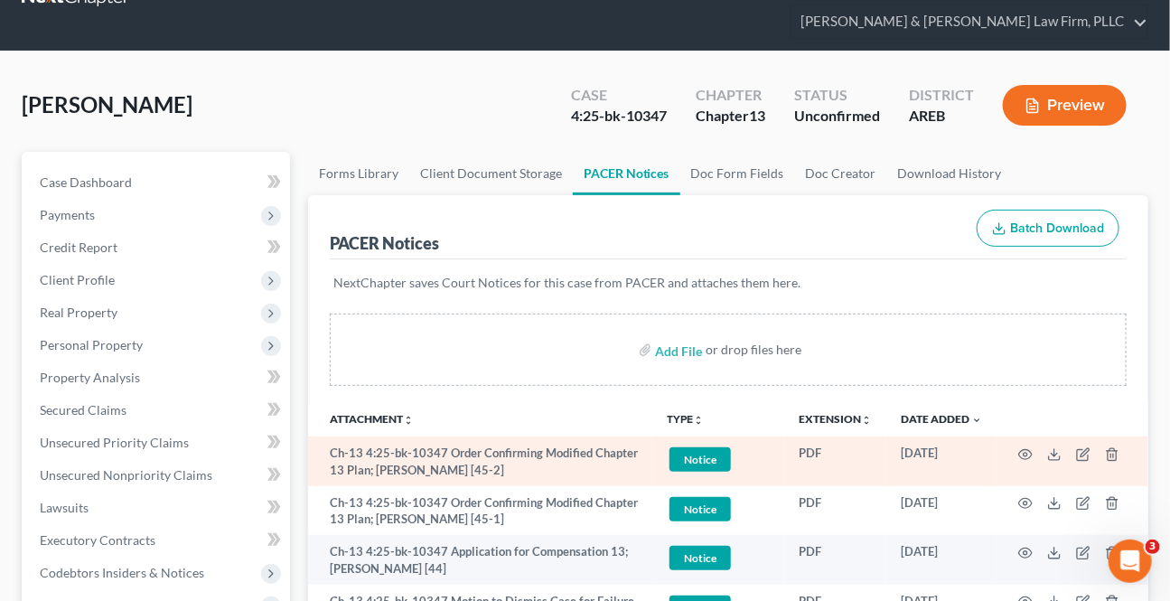
scroll to position [81, 0]
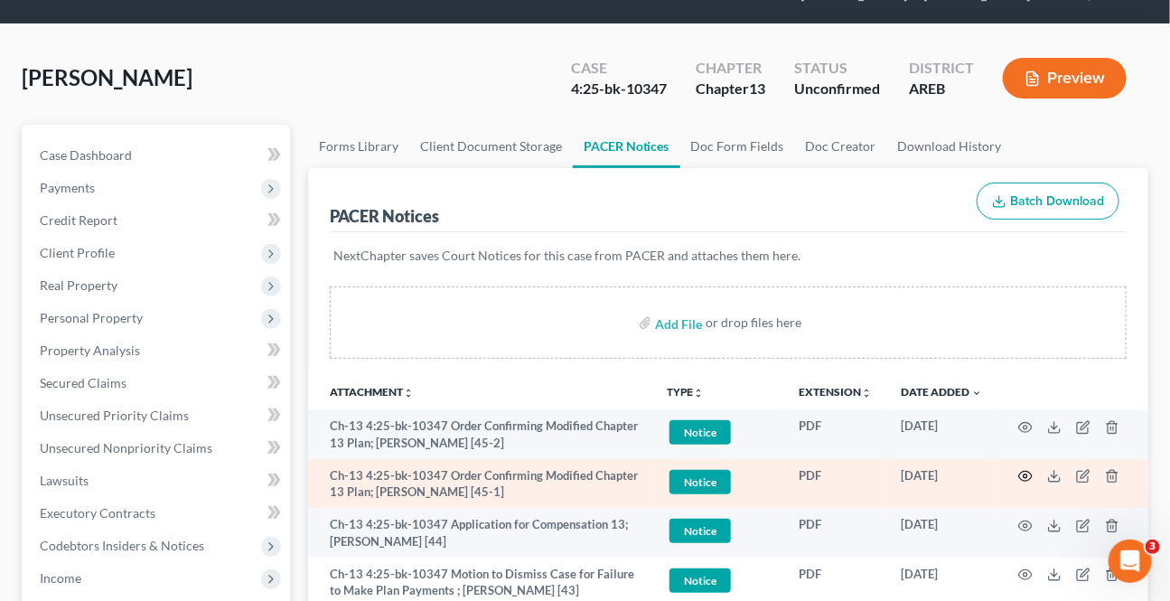
click at [1028, 471] on icon "button" at bounding box center [1025, 476] width 14 height 14
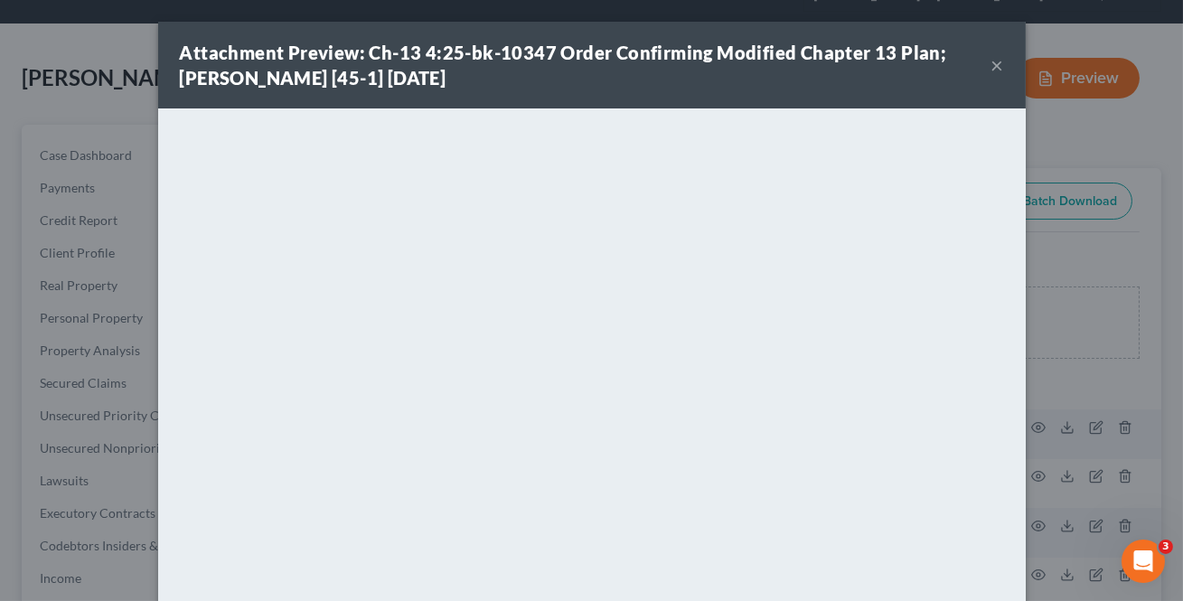
click at [991, 65] on button "×" at bounding box center [997, 65] width 13 height 22
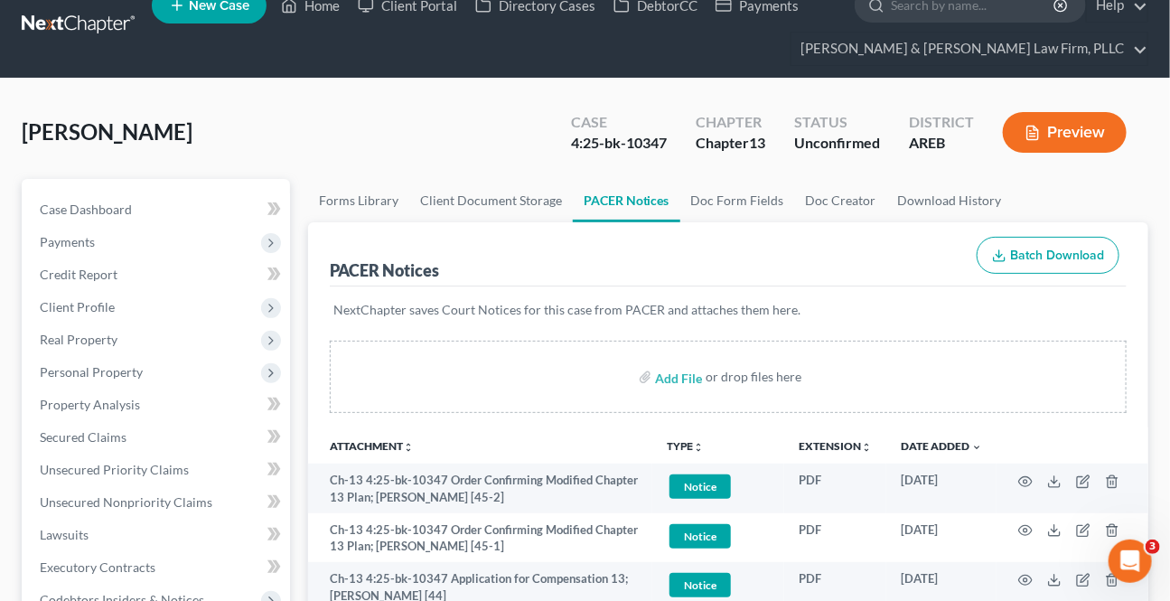
scroll to position [0, 0]
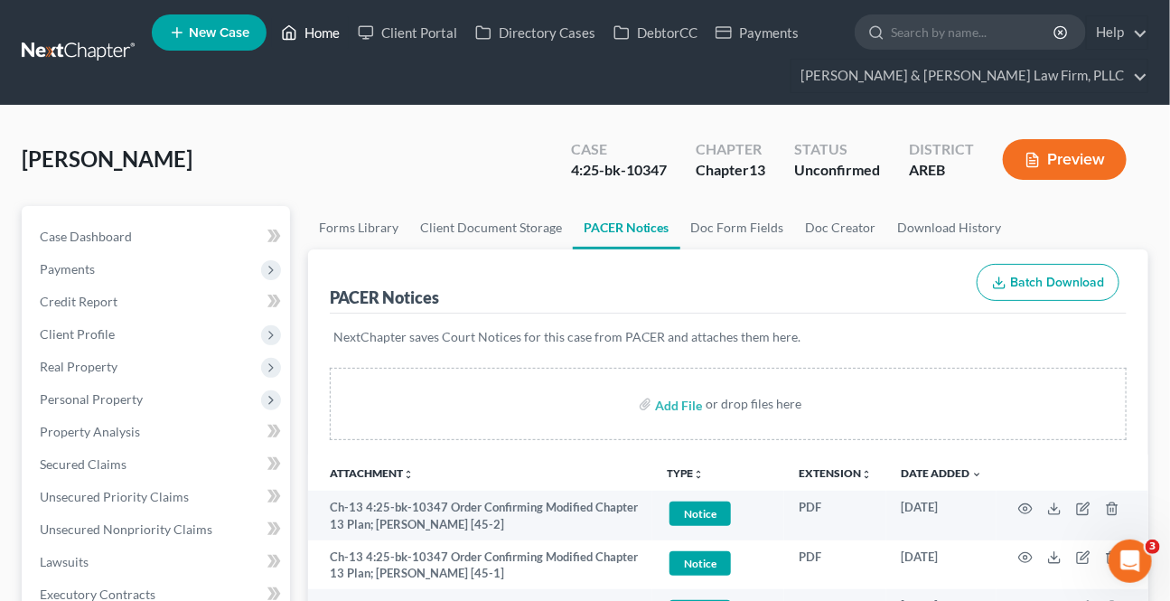
click at [317, 39] on link "Home" at bounding box center [310, 32] width 77 height 33
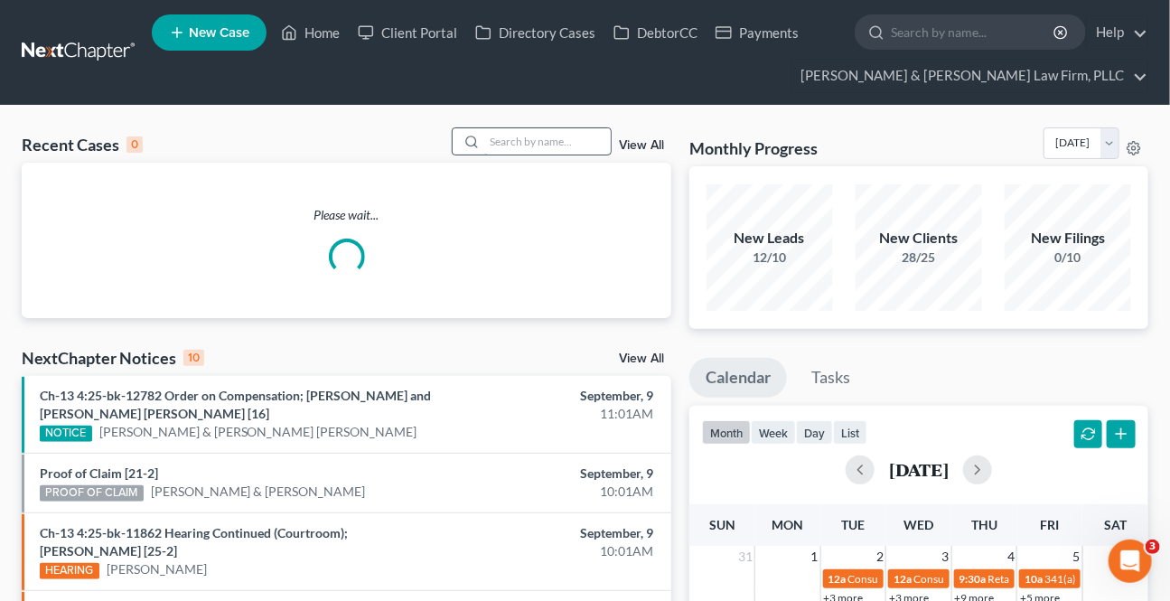
click at [488, 144] on input "search" at bounding box center [547, 141] width 126 height 26
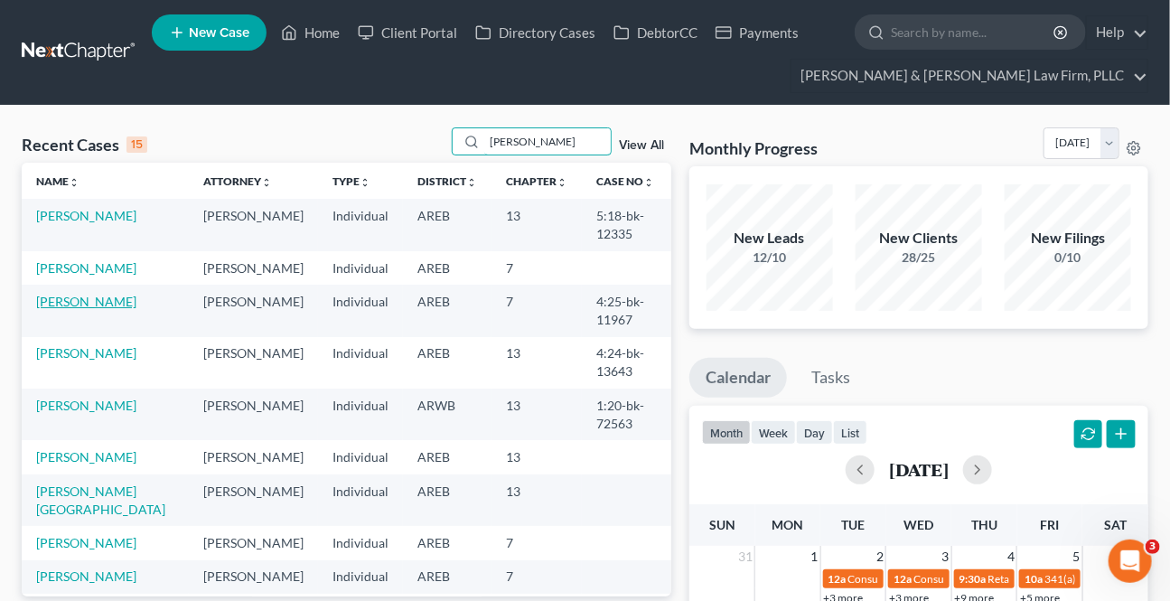
type input "[PERSON_NAME]"
click at [68, 304] on link "[PERSON_NAME]" at bounding box center [86, 301] width 100 height 15
select select "0"
select select "6"
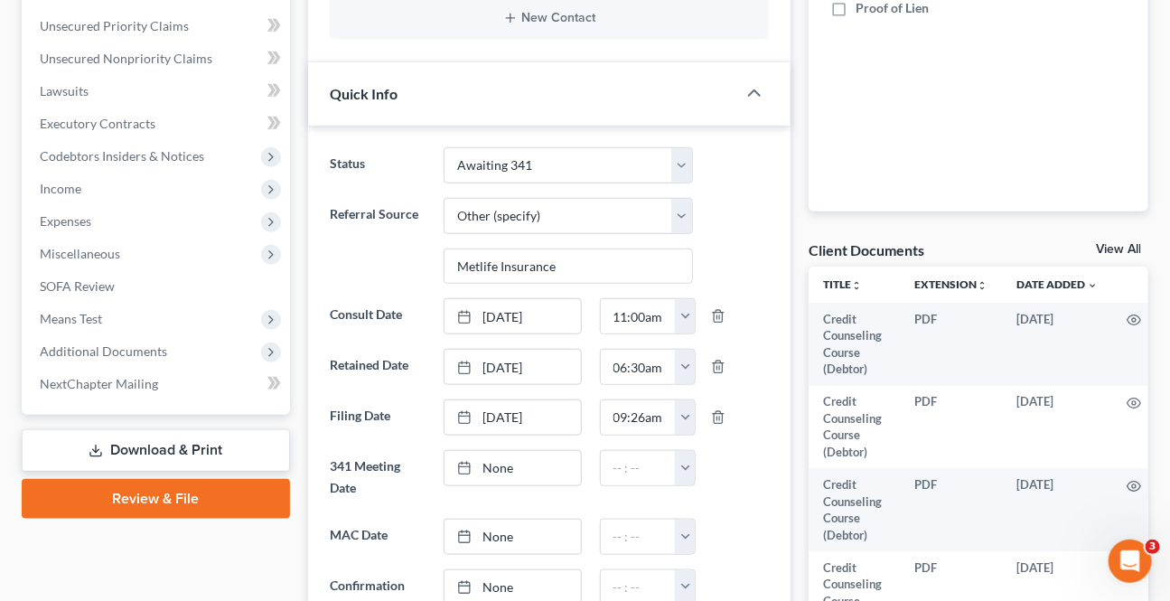
scroll to position [492, 0]
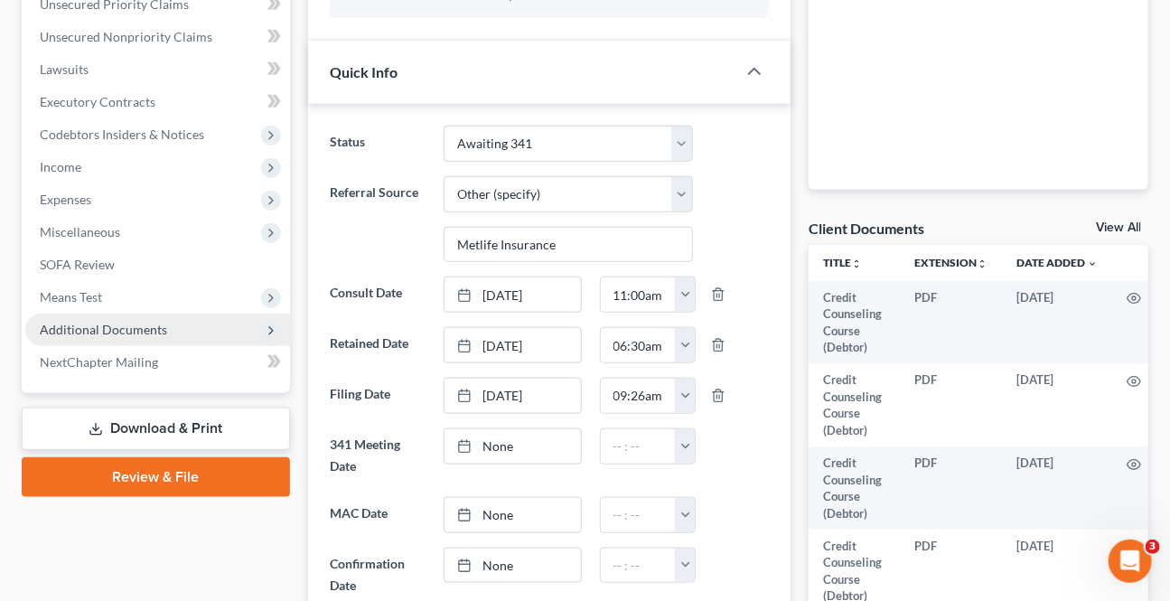
click at [108, 337] on span "Additional Documents" at bounding box center [157, 330] width 265 height 33
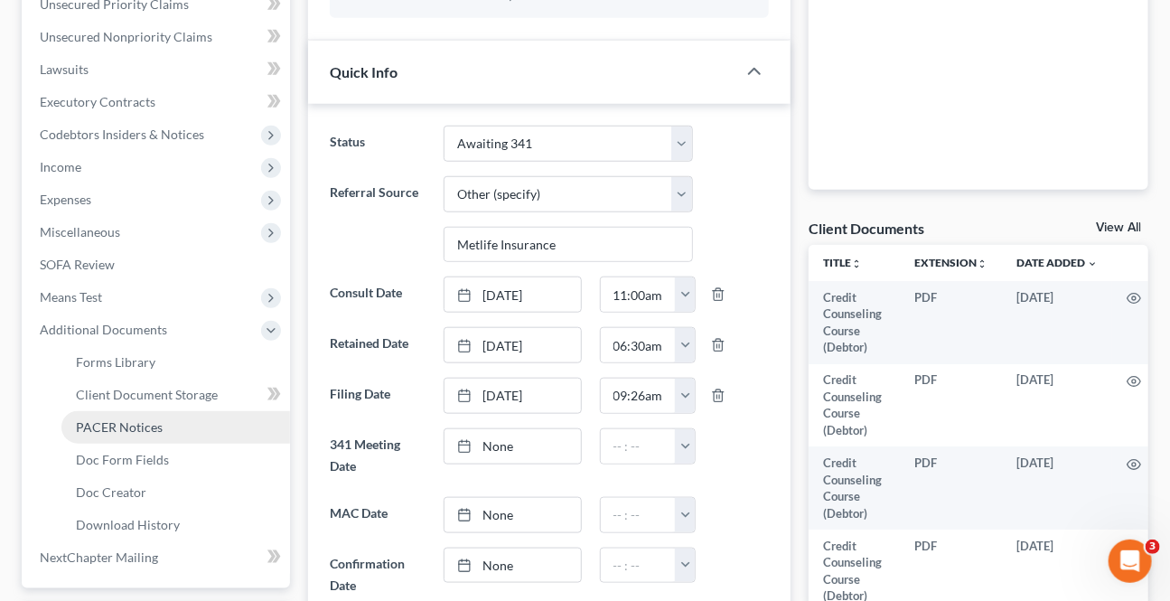
click at [139, 420] on span "PACER Notices" at bounding box center [119, 426] width 87 height 15
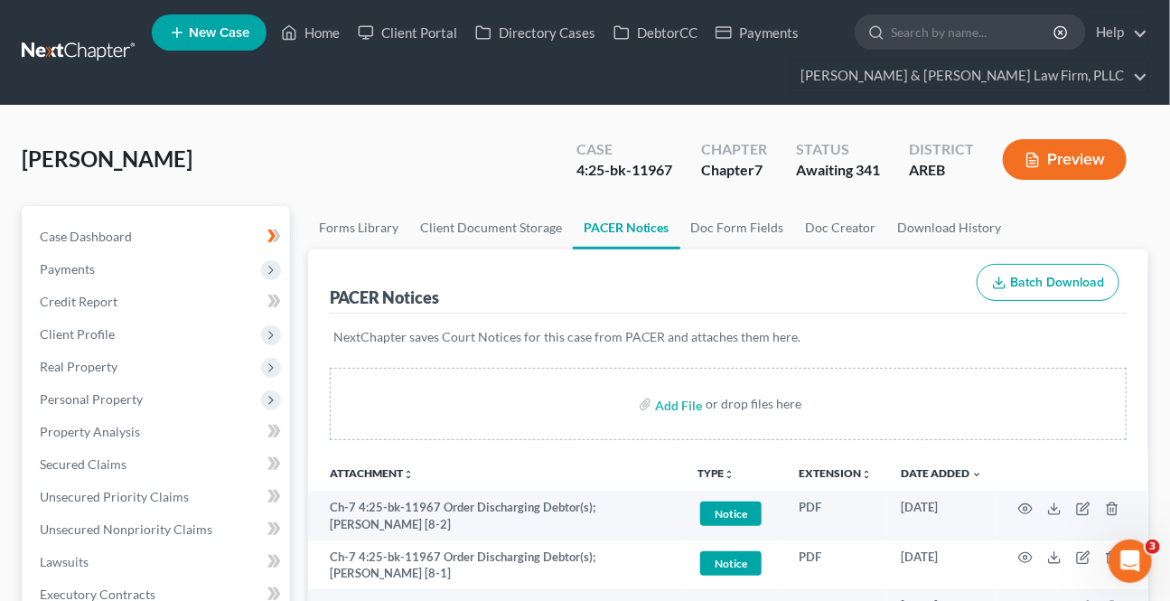
scroll to position [164, 0]
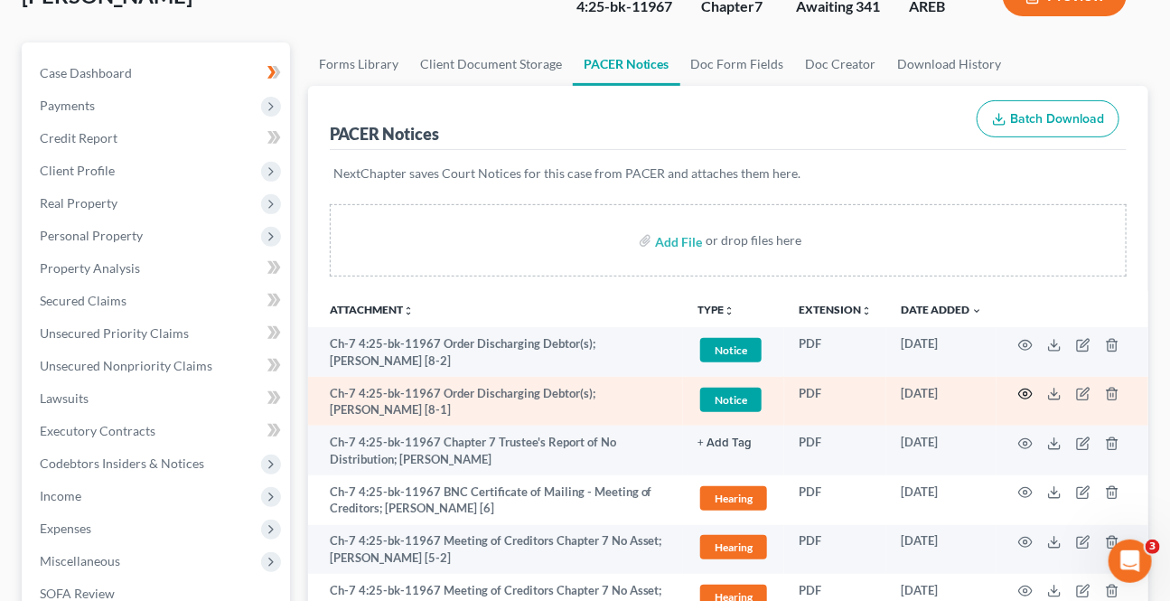
click at [1024, 392] on circle "button" at bounding box center [1026, 394] width 4 height 4
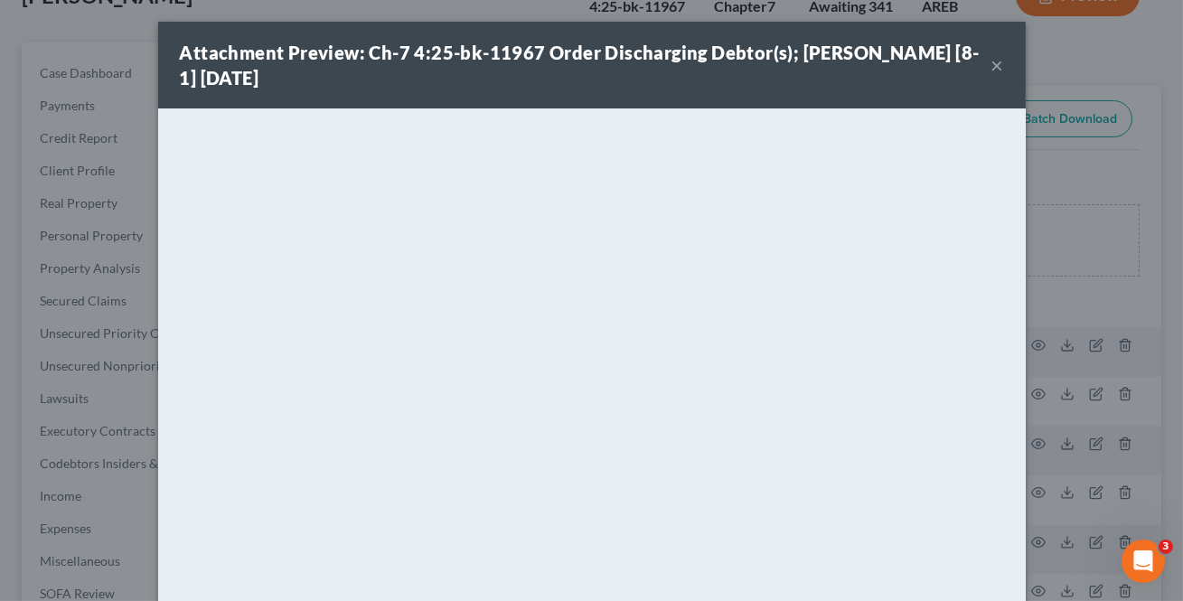
drag, startPoint x: 994, startPoint y: 70, endPoint x: 994, endPoint y: 80, distance: 9.9
click at [994, 71] on button "×" at bounding box center [997, 65] width 13 height 22
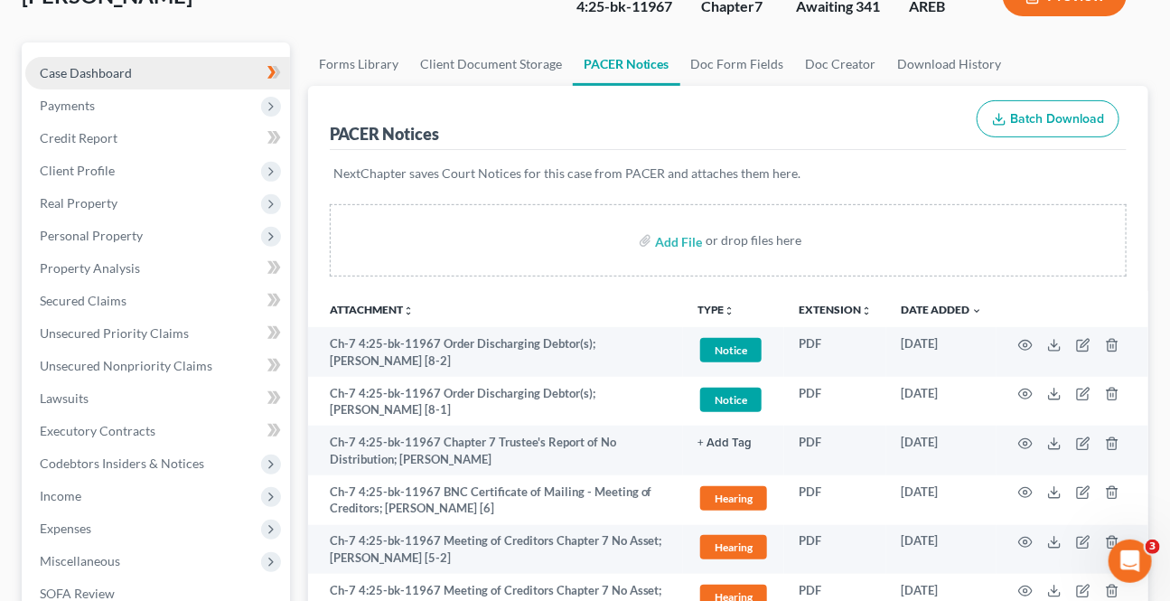
click at [89, 60] on link "Case Dashboard" at bounding box center [157, 73] width 265 height 33
select select "6"
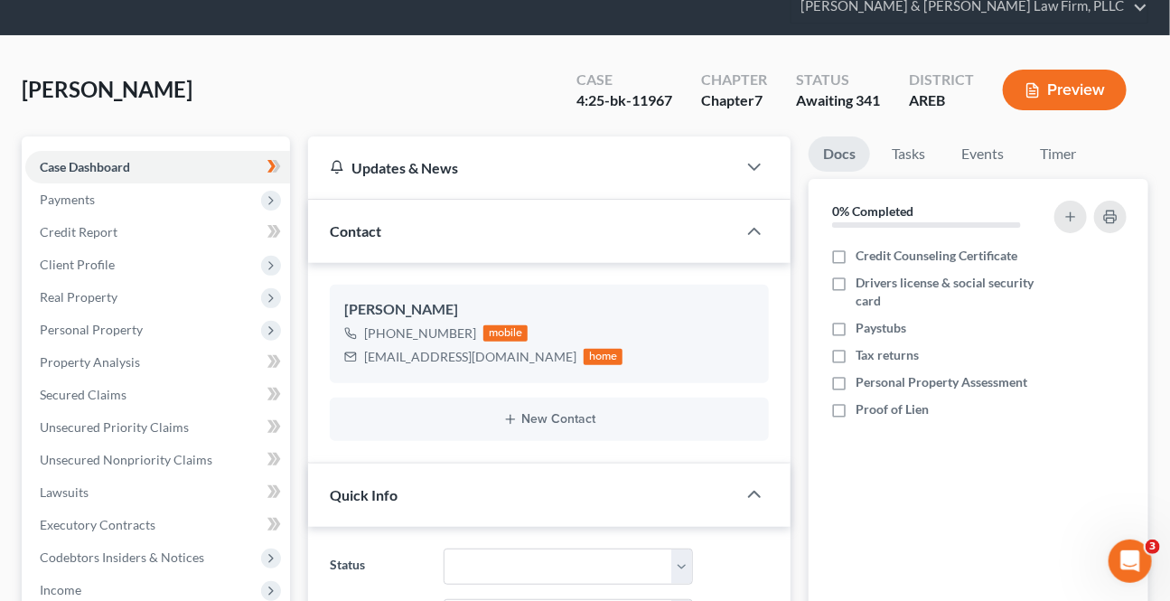
scroll to position [164, 0]
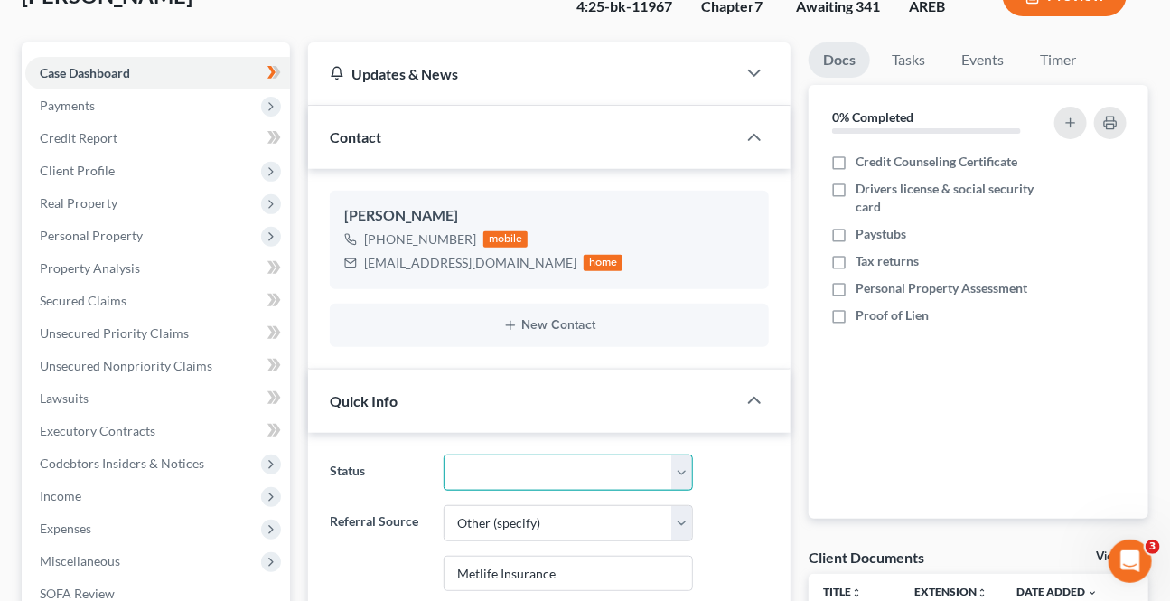
drag, startPoint x: 539, startPoint y: 467, endPoint x: 530, endPoint y: 452, distance: 17.8
click at [539, 467] on select "Awaiting 341 Chapter 7 - Attended Meeting Confirmed Discharged Dismissed New Co…" at bounding box center [568, 472] width 248 height 36
select select "3"
click at [444, 454] on select "Awaiting 341 Chapter 7 - Attended Meeting Confirmed Discharged Dismissed New Co…" at bounding box center [568, 472] width 248 height 36
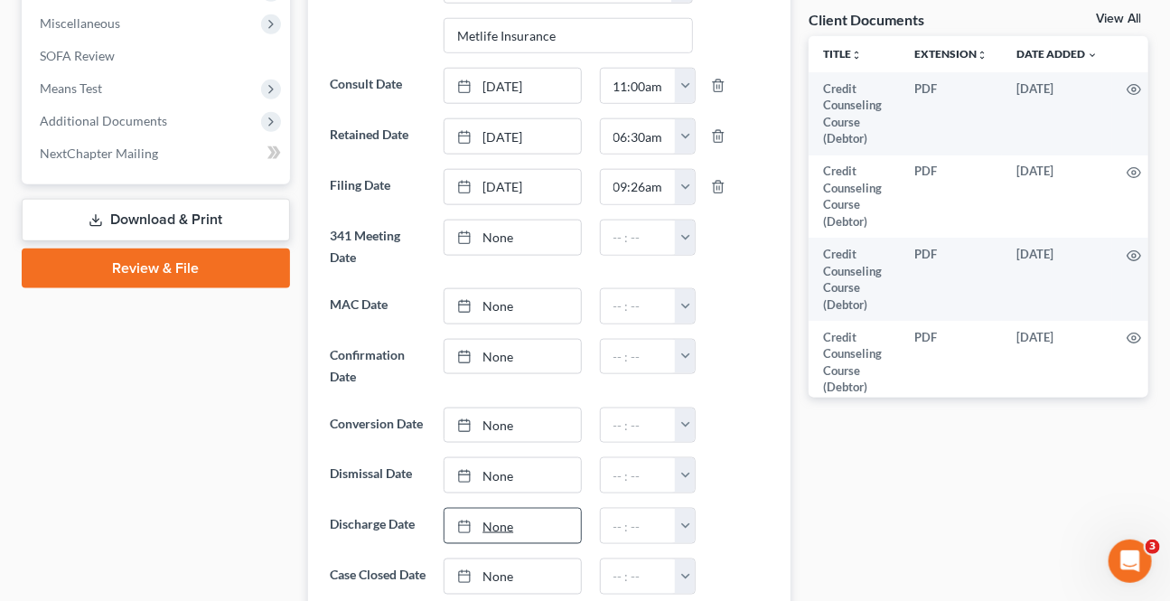
scroll to position [739, 0]
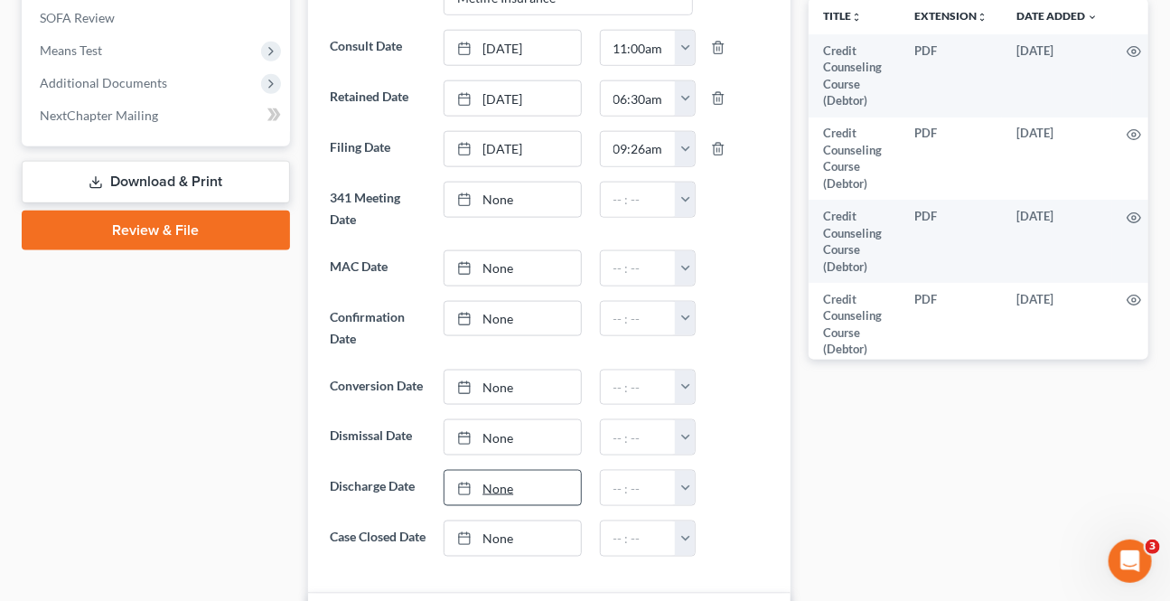
click at [495, 480] on link "None" at bounding box center [513, 488] width 136 height 34
type input "[DATE]"
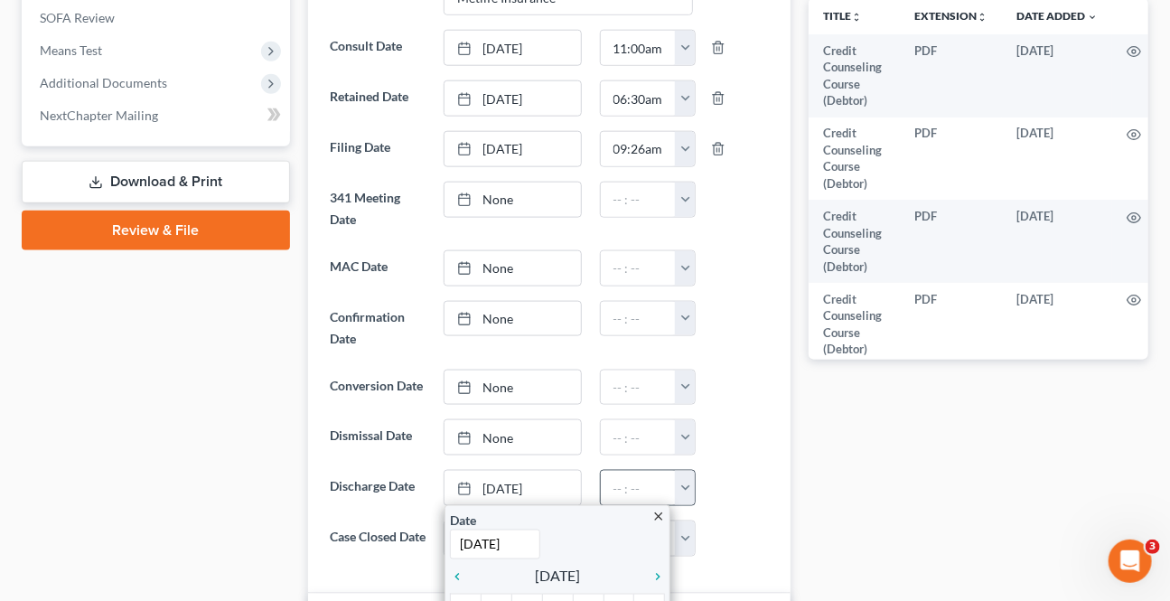
click at [690, 483] on button "button" at bounding box center [685, 488] width 20 height 34
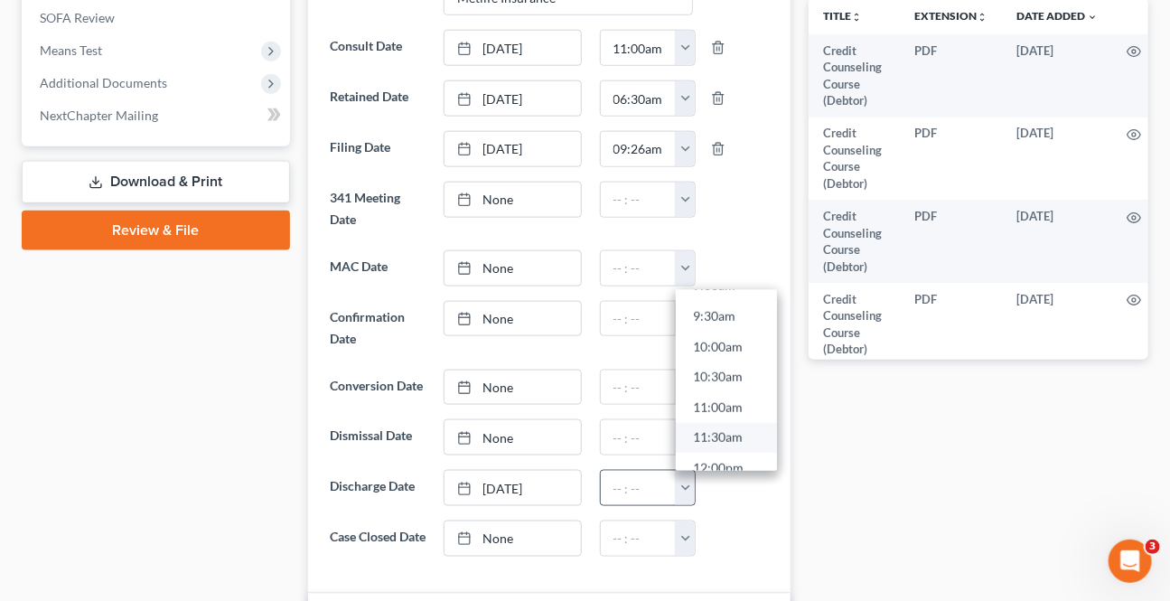
scroll to position [575, 0]
click at [725, 433] on link "11:30am" at bounding box center [726, 436] width 101 height 31
type input "11:30am"
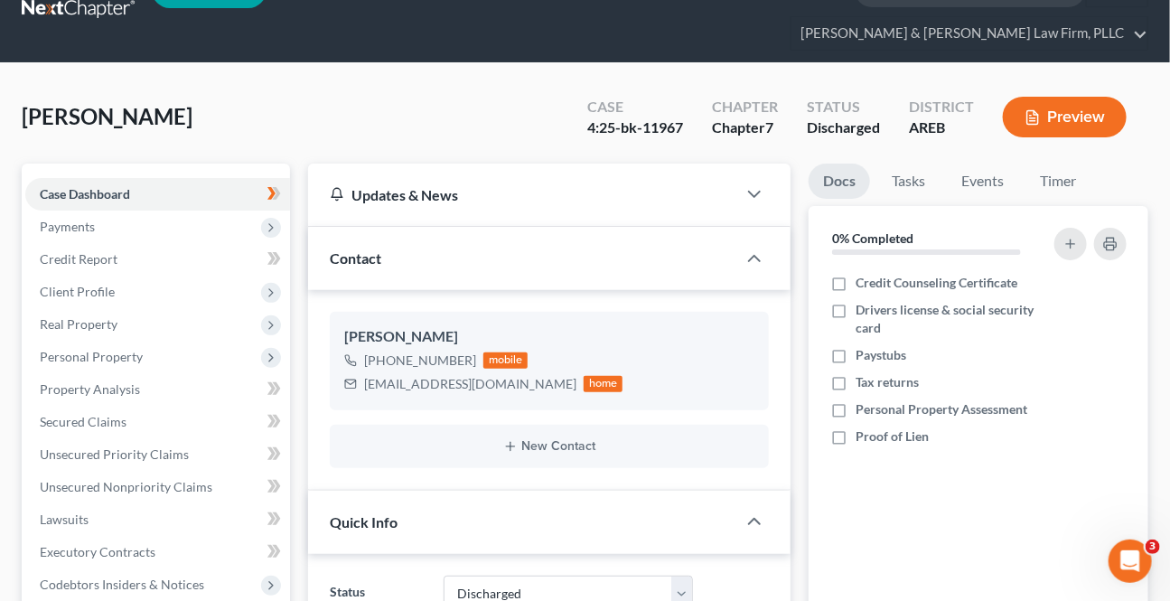
scroll to position [0, 0]
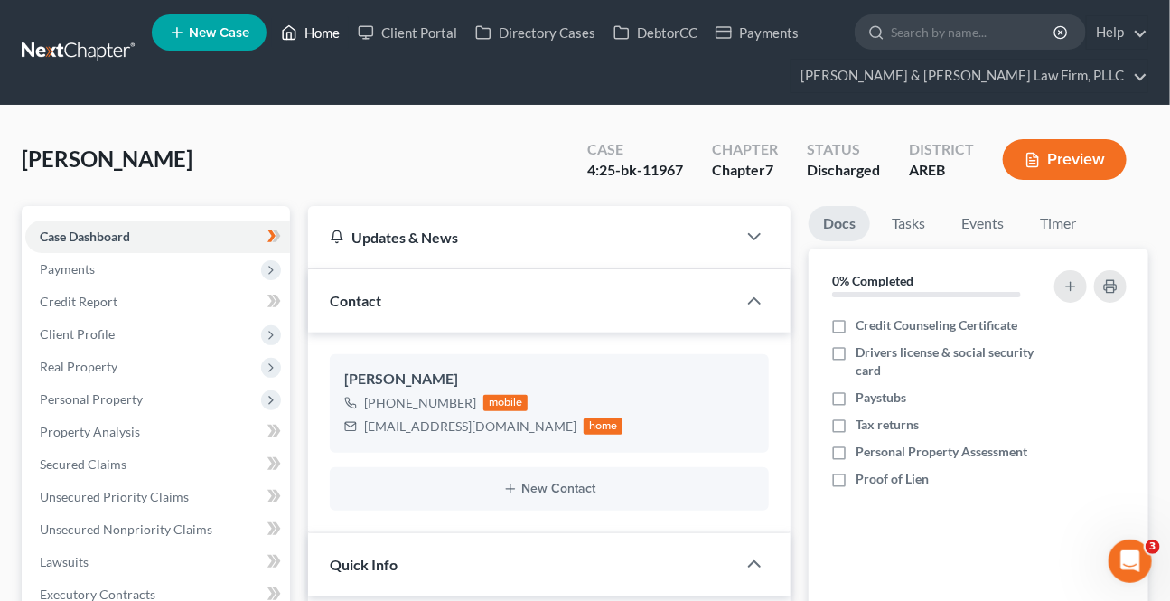
drag, startPoint x: 335, startPoint y: 34, endPoint x: 16, endPoint y: 324, distance: 431.1
click at [335, 35] on link "Home" at bounding box center [310, 32] width 77 height 33
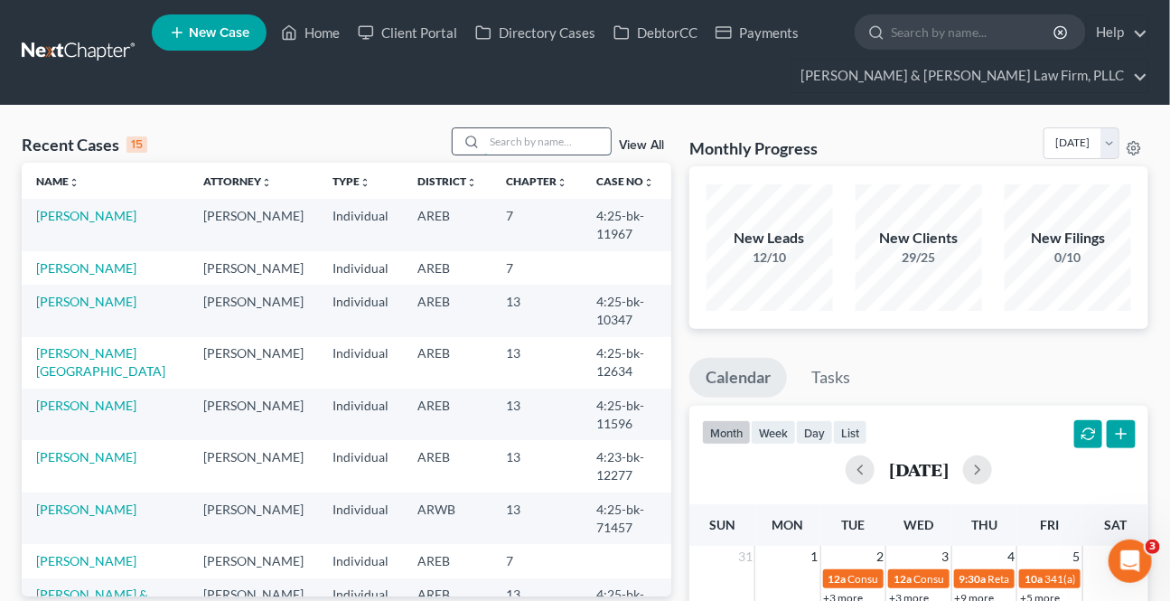
click at [516, 143] on input "search" at bounding box center [547, 141] width 126 height 26
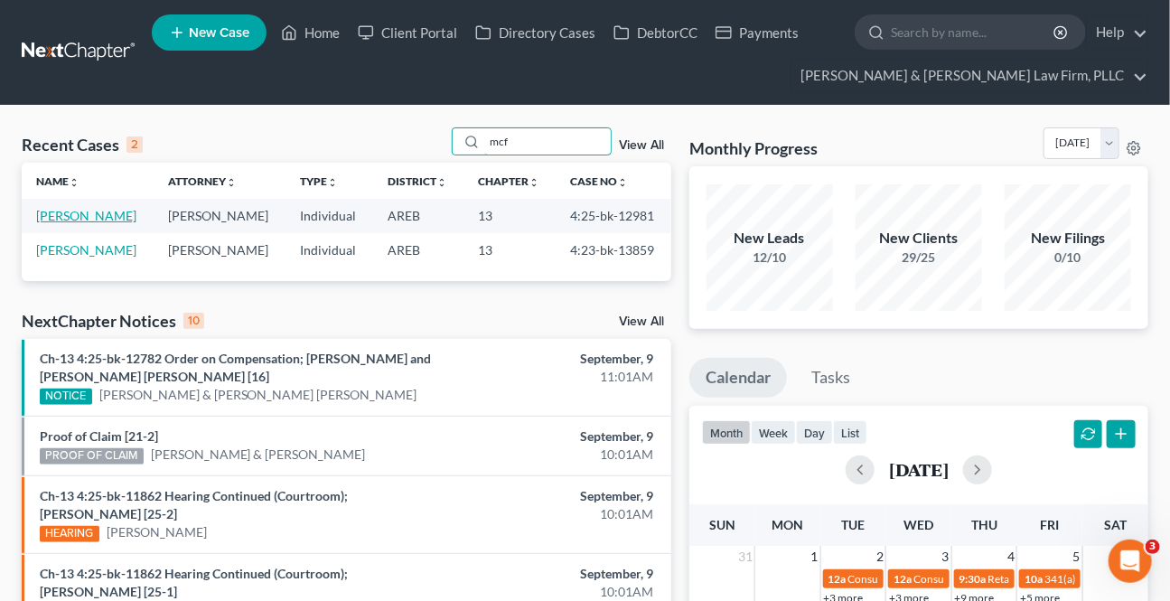
type input "mcf"
click at [78, 209] on link "[PERSON_NAME]" at bounding box center [86, 215] width 100 height 15
select select "1"
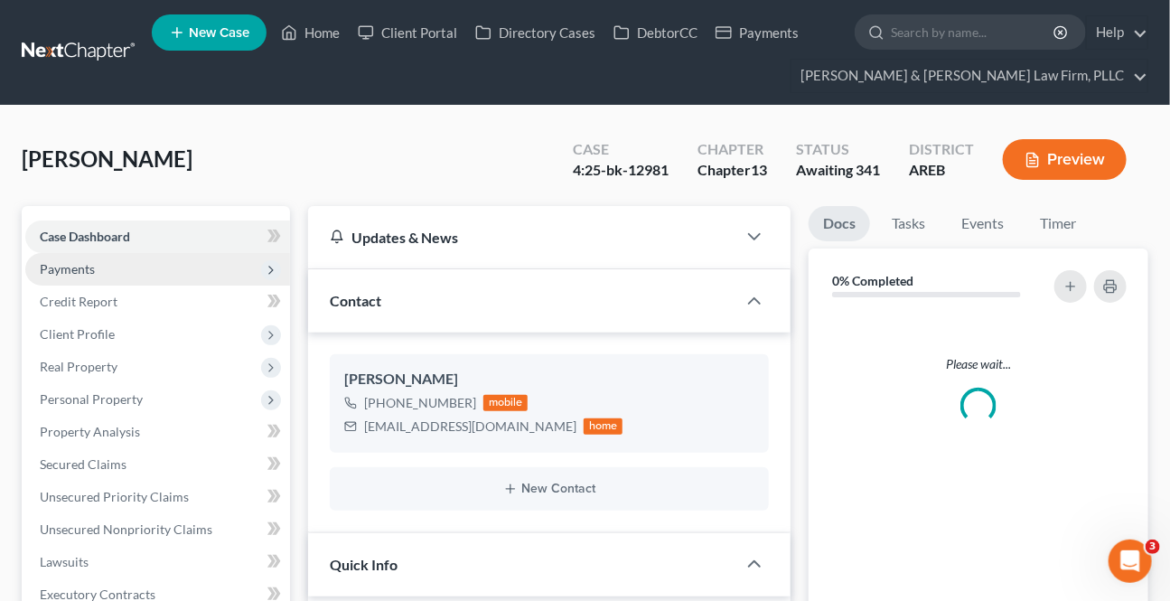
click at [84, 269] on span "Payments" at bounding box center [67, 268] width 55 height 15
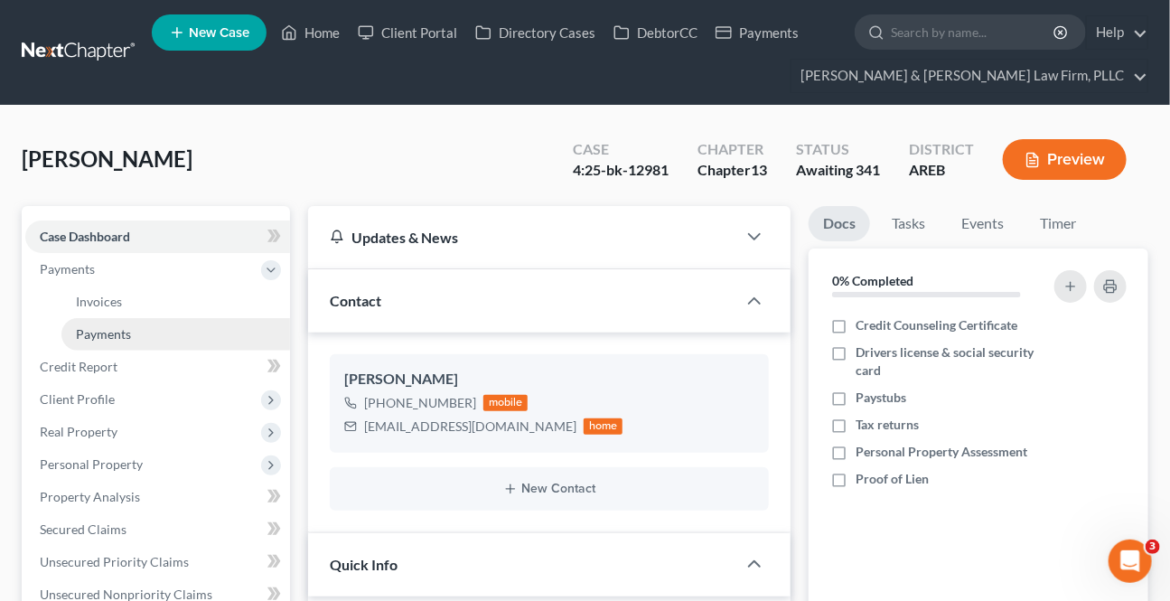
click at [95, 326] on span "Payments" at bounding box center [103, 333] width 55 height 15
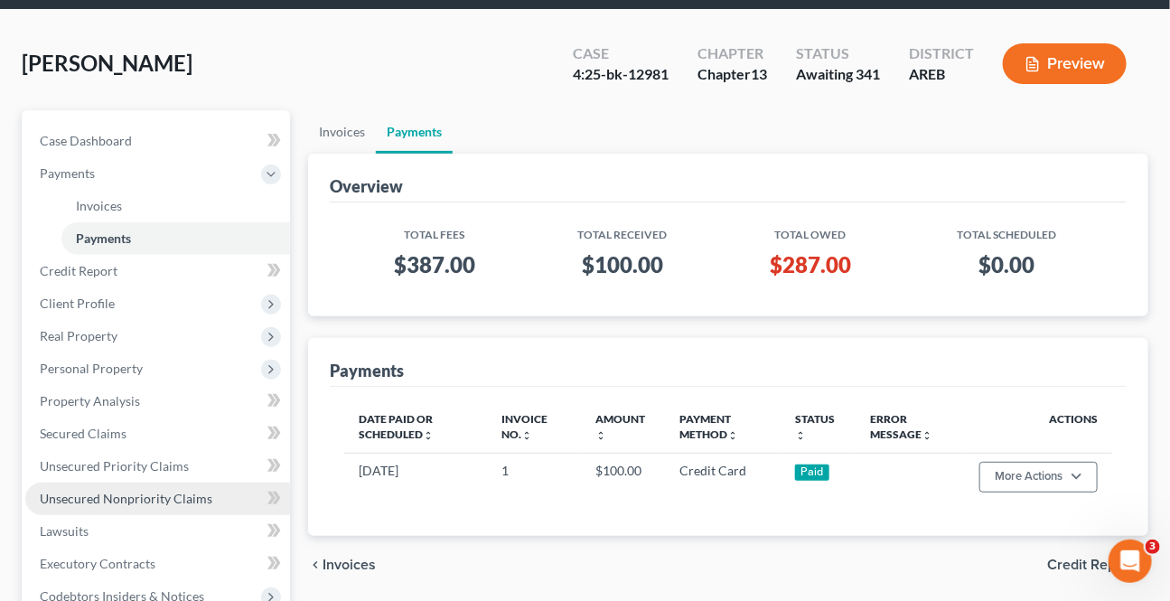
scroll to position [246, 0]
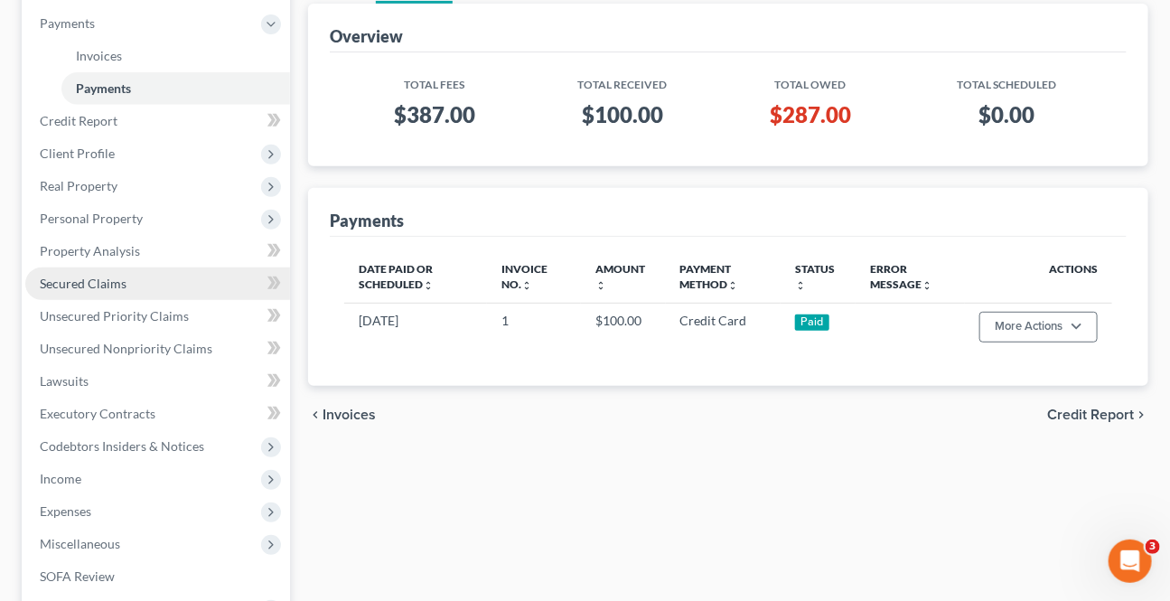
click at [89, 286] on span "Secured Claims" at bounding box center [83, 283] width 87 height 15
